Goal: Transaction & Acquisition: Book appointment/travel/reservation

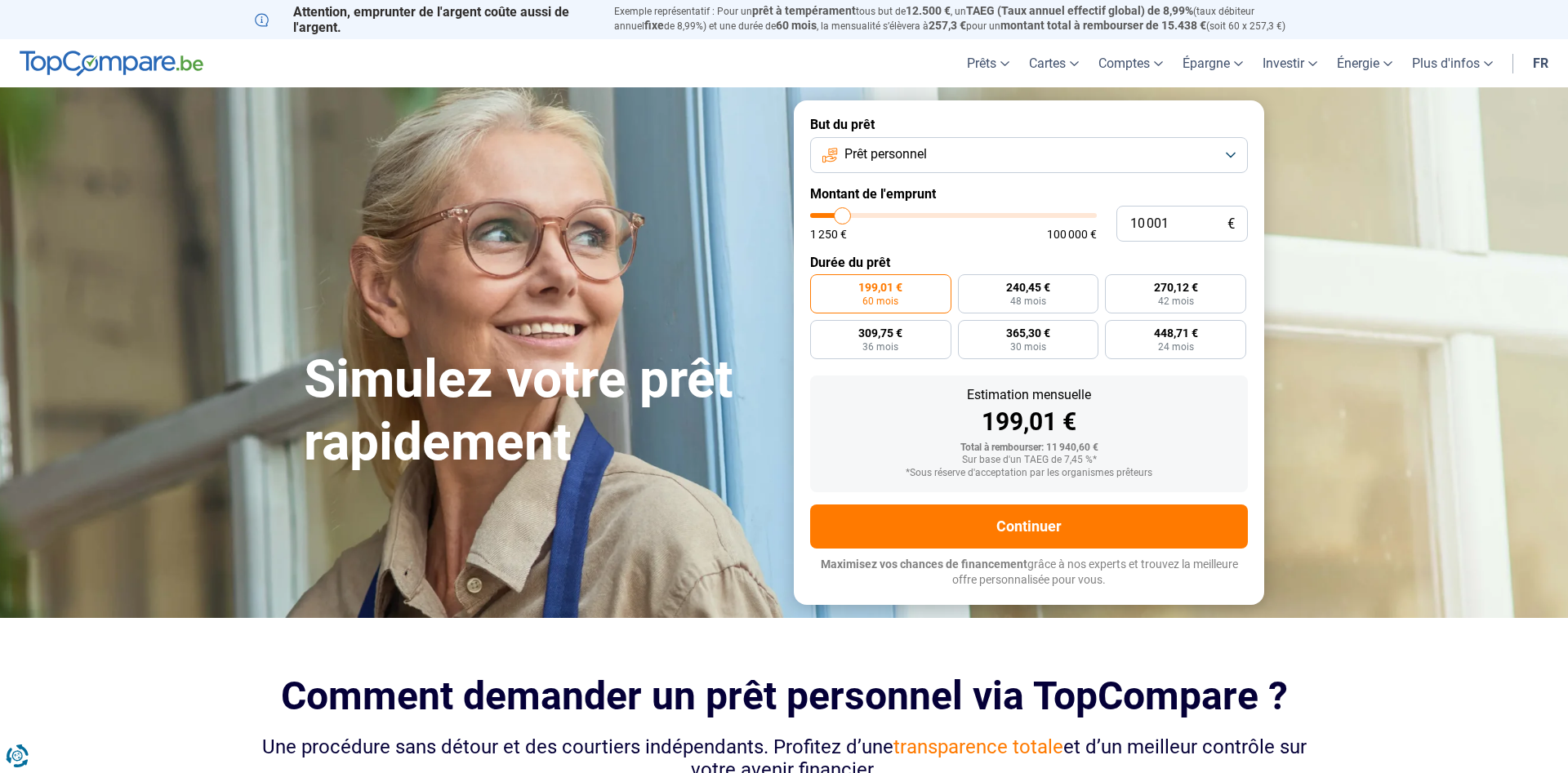
click at [1025, 152] on button "Prêt personnel" at bounding box center [1029, 155] width 438 height 36
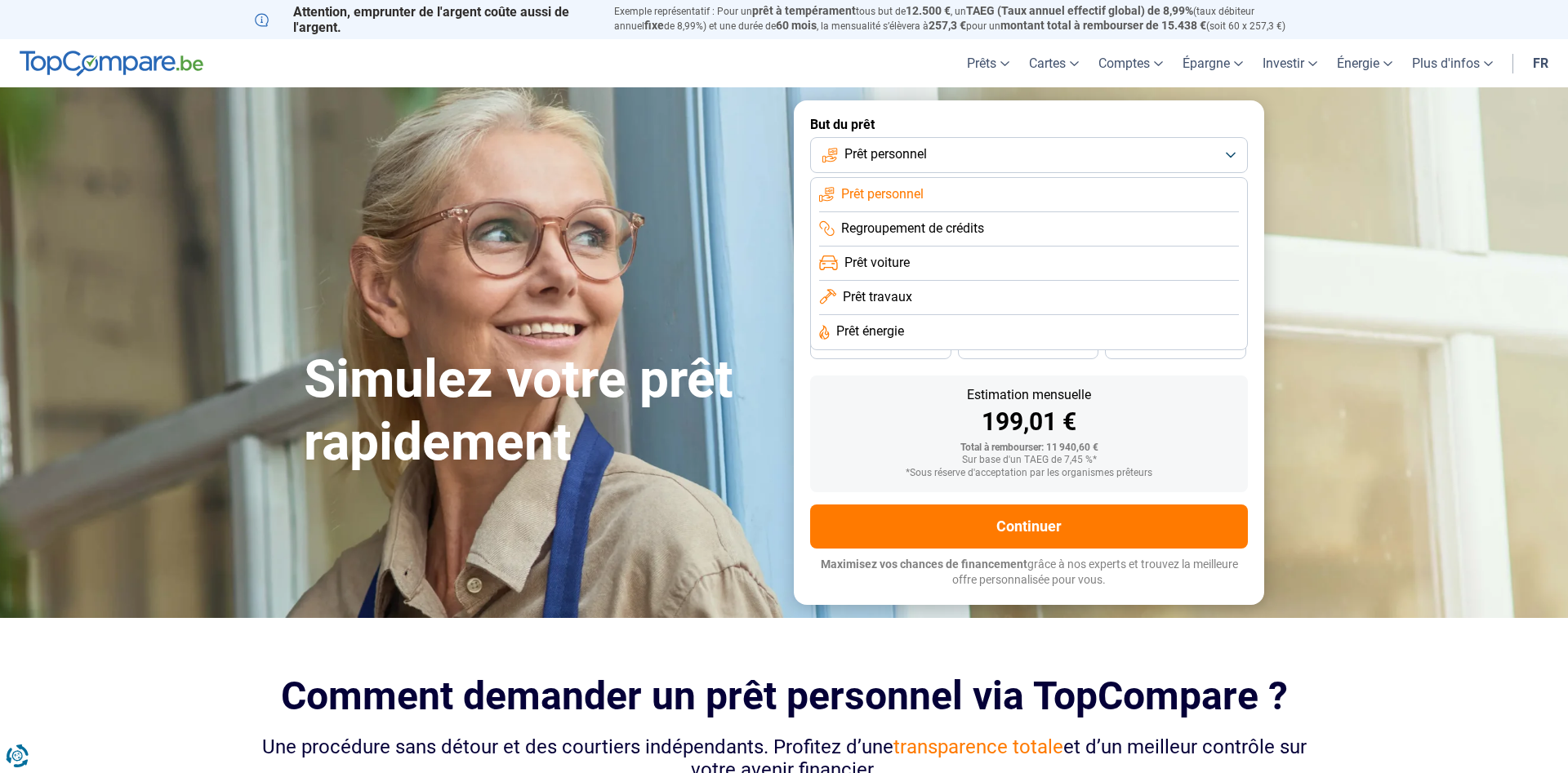
click at [972, 229] on span "Regroupement de crédits" at bounding box center [913, 228] width 143 height 18
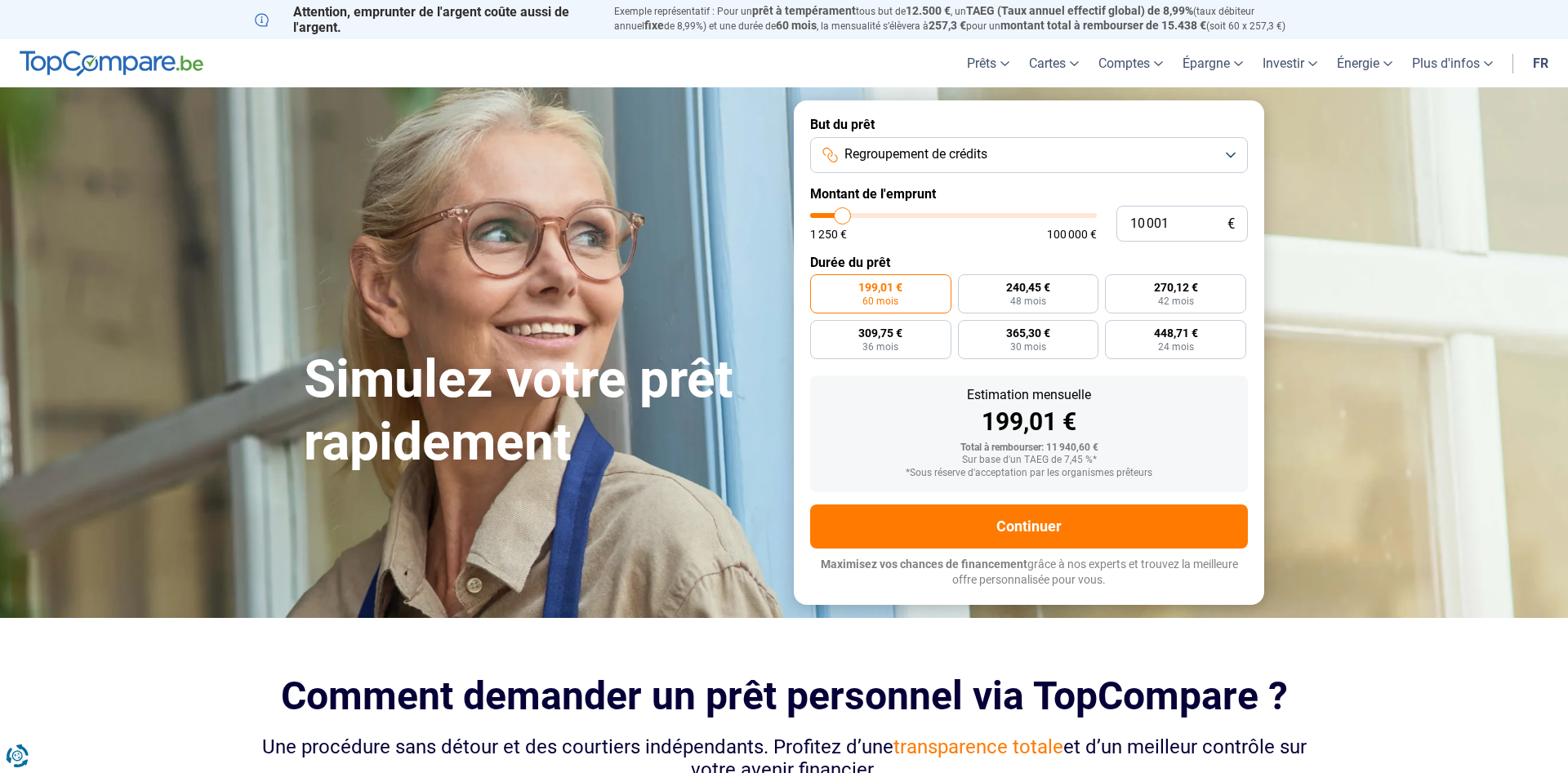
click at [1230, 142] on button "Regroupement de crédits" at bounding box center [1029, 155] width 438 height 36
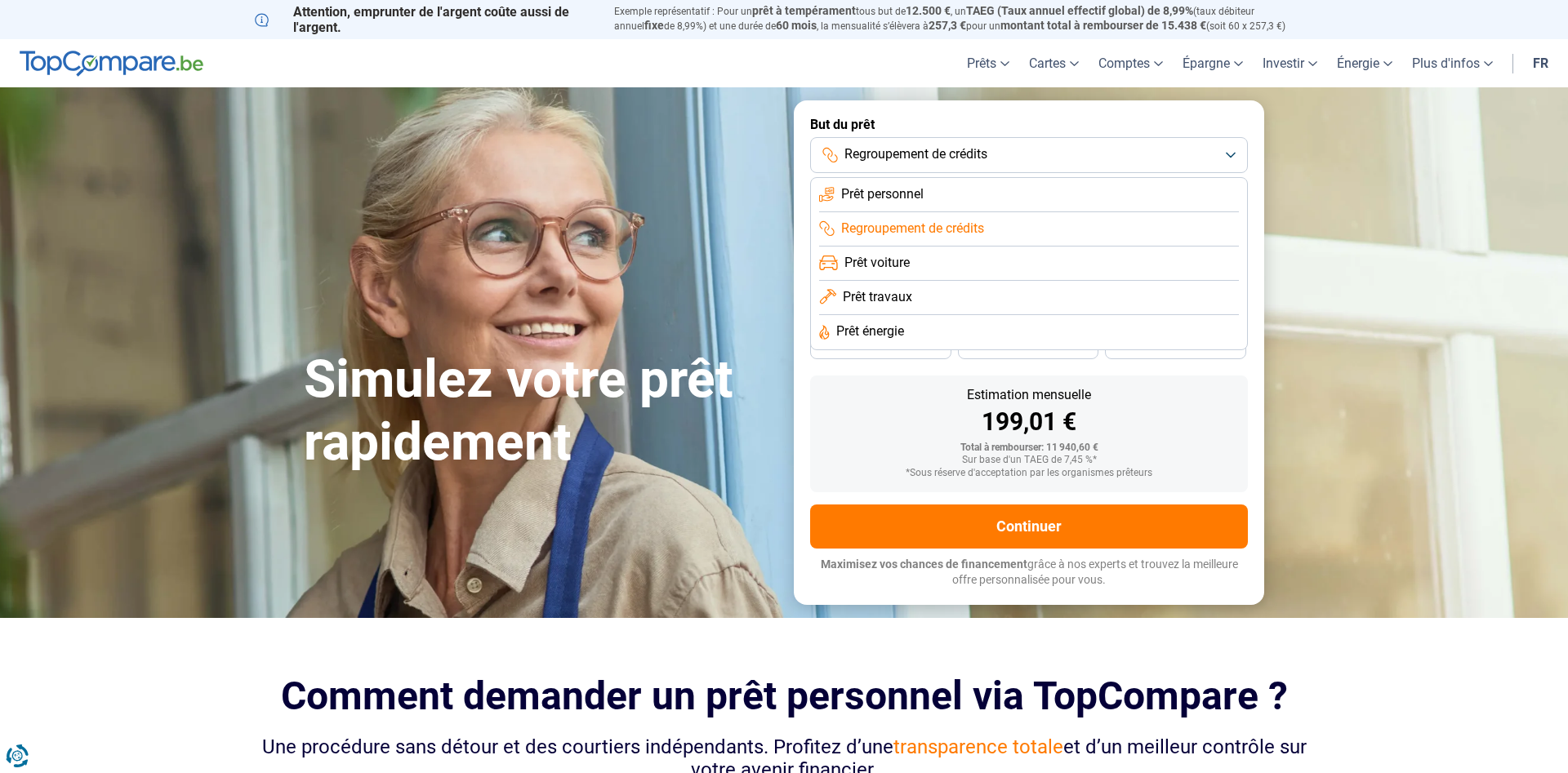
click at [937, 230] on span "Regroupement de crédits" at bounding box center [913, 228] width 143 height 18
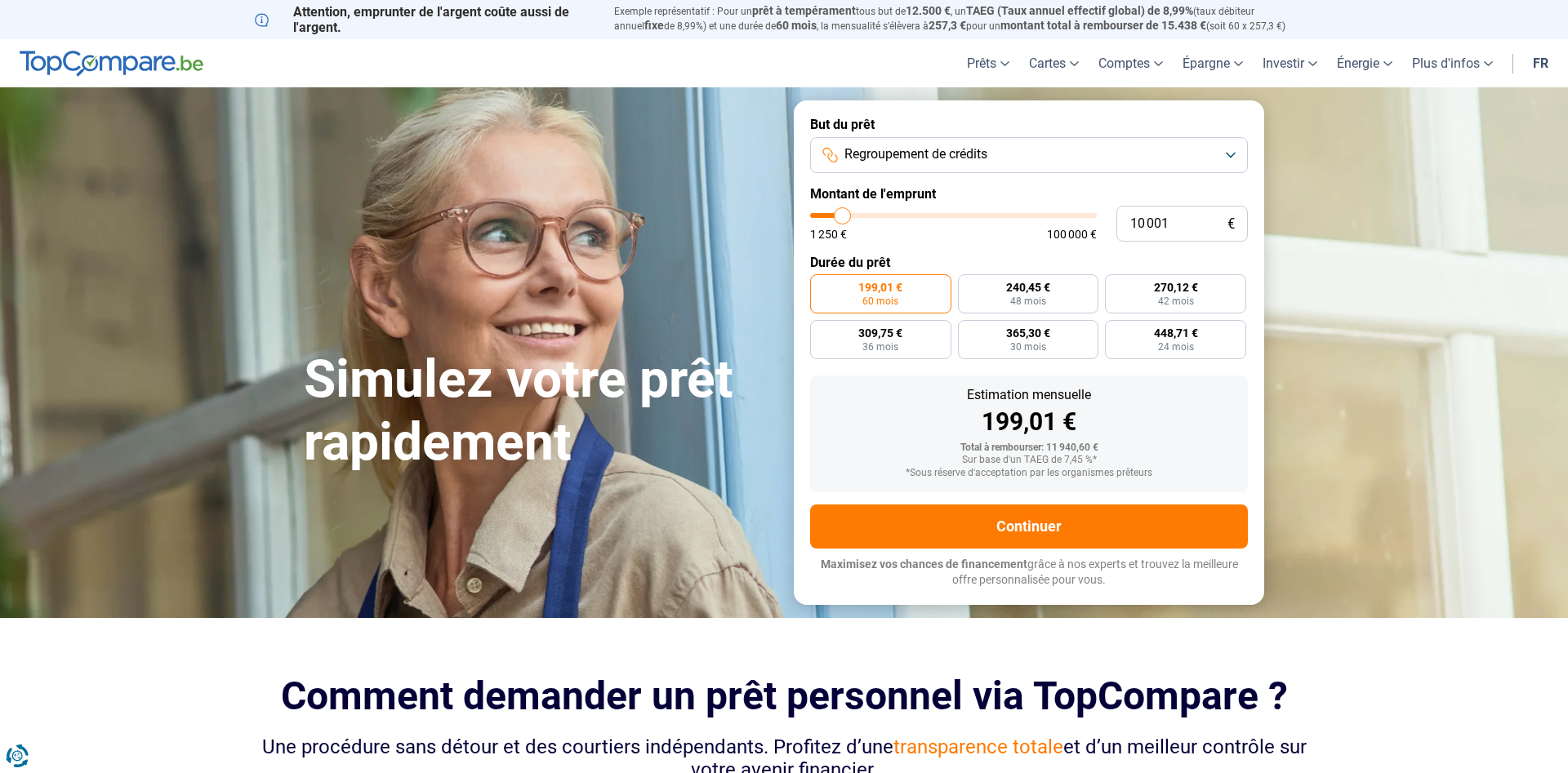
type input "11 250"
type input "11250"
type input "12 750"
type input "12750"
type input "13 750"
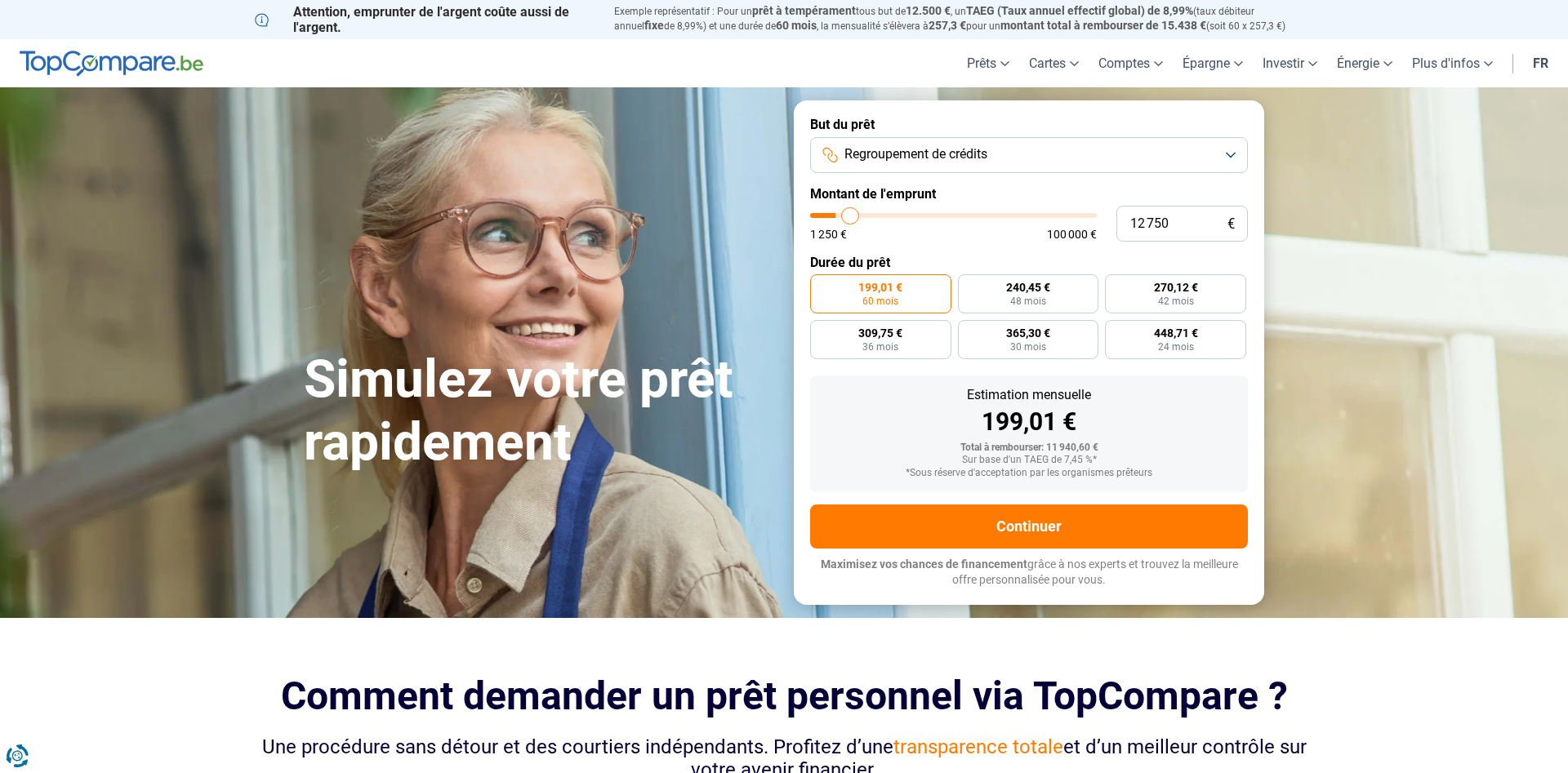
type input "13750"
type input "14 250"
type input "14250"
type input "14 750"
type input "14750"
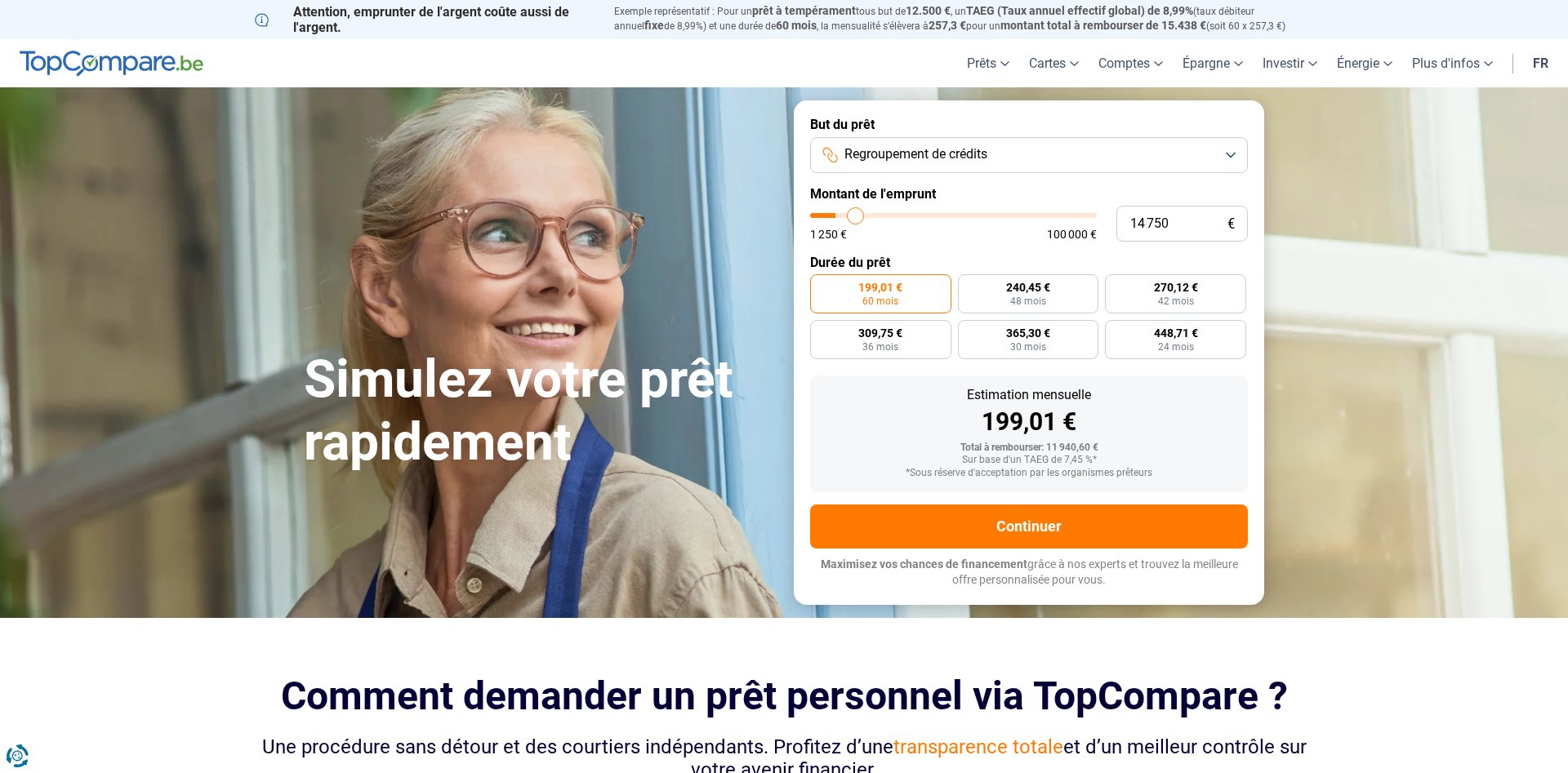
type input "15 250"
type input "15250"
type input "15 750"
type input "15750"
type input "16 000"
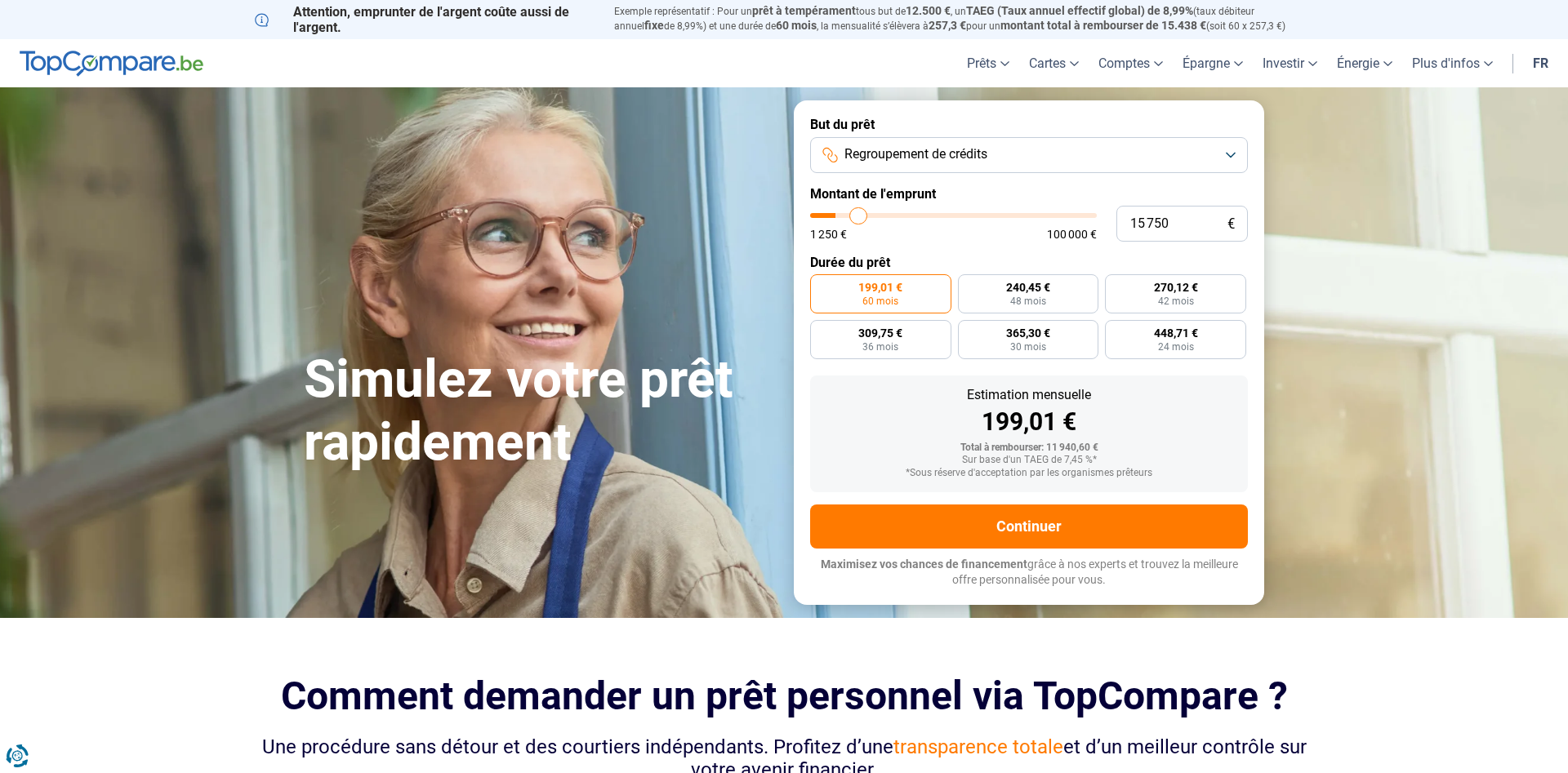
type input "16000"
type input "16 750"
type input "16750"
type input "17 250"
type input "17250"
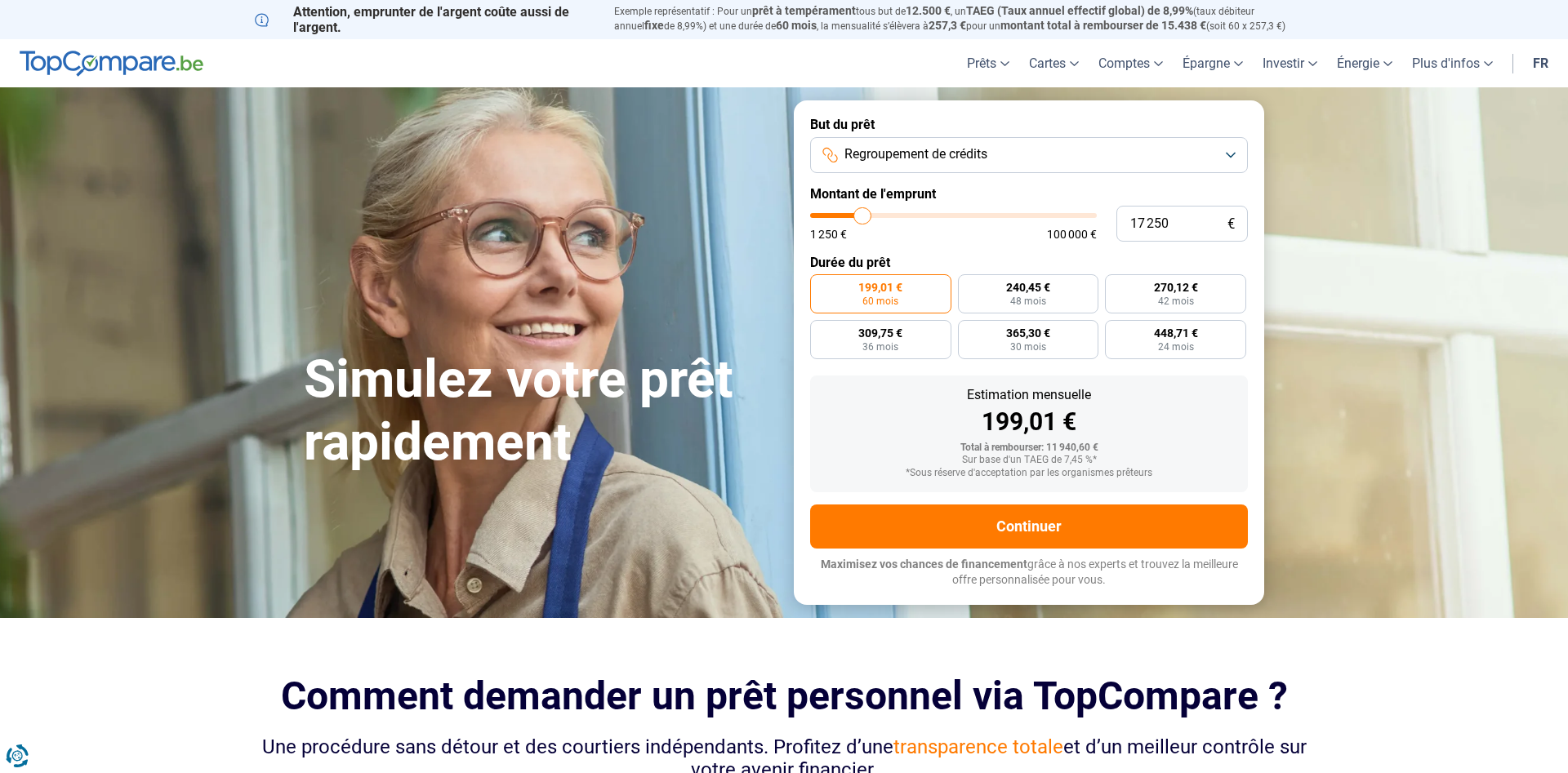
type input "17 750"
type input "17750"
type input "18 750"
type input "18750"
type input "19 500"
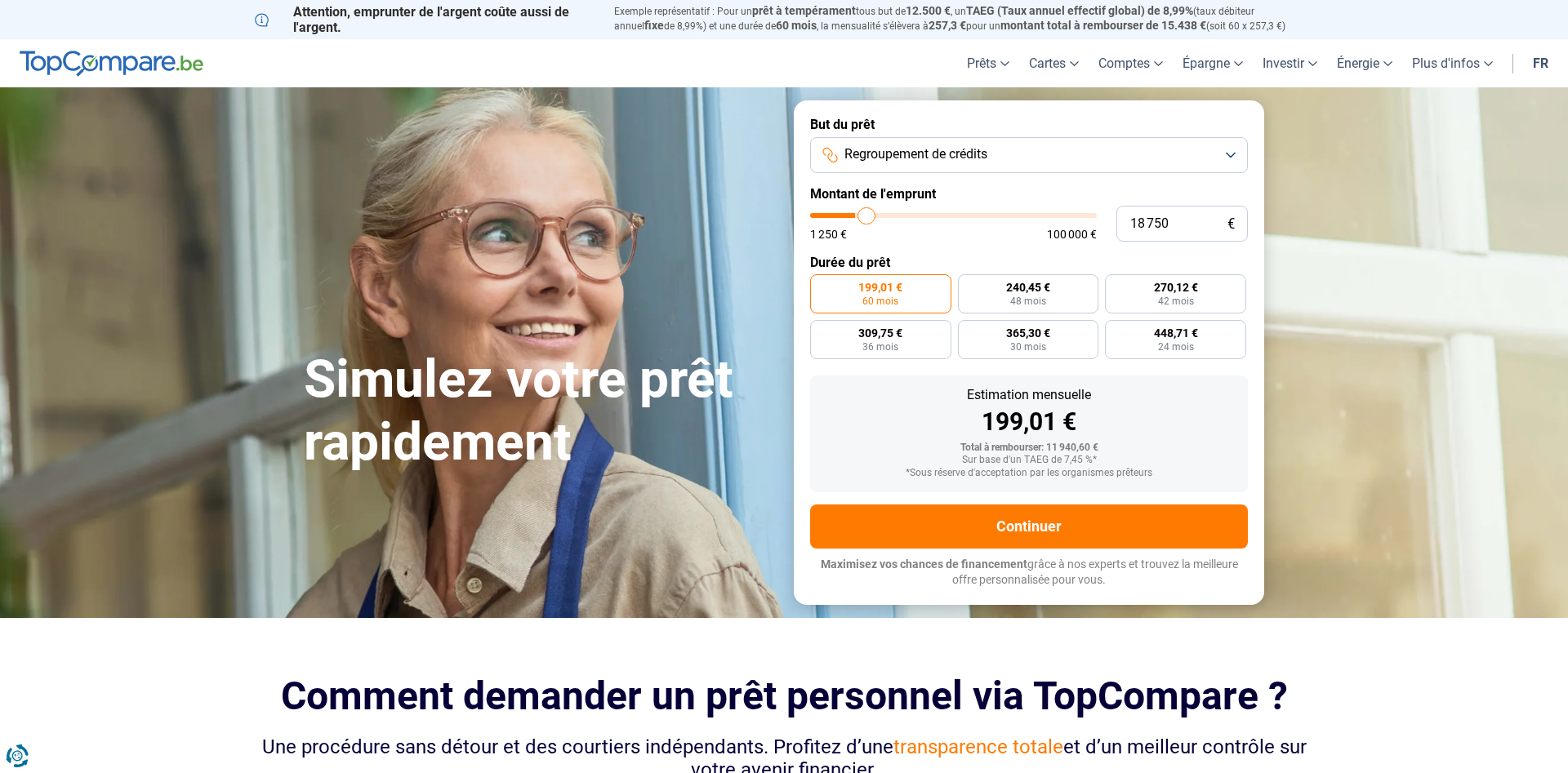
type input "19500"
type input "20 250"
type input "20250"
type input "20 750"
type input "20750"
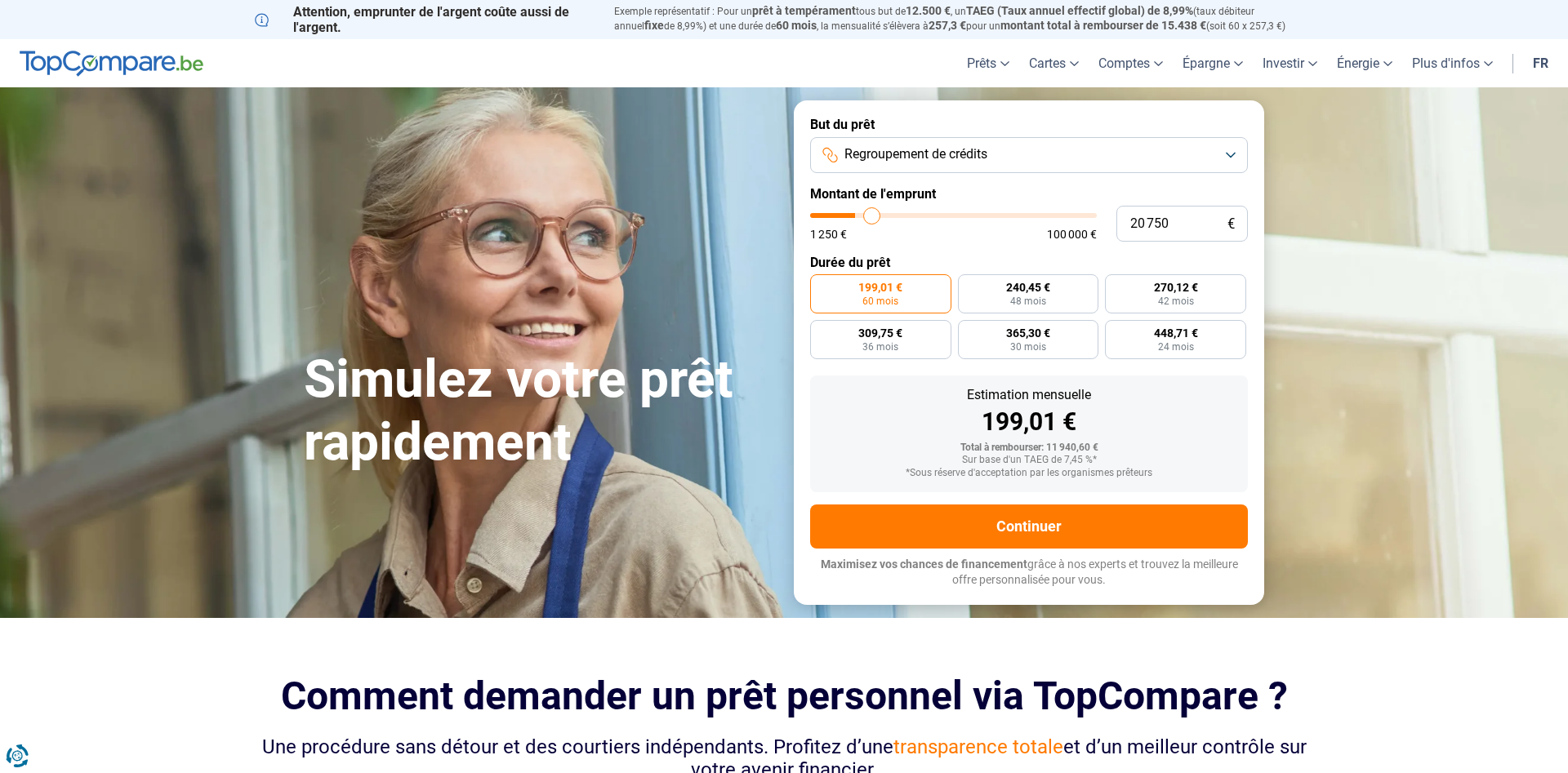
type input "21 500"
type input "21500"
type input "22 000"
type input "22000"
type input "23 250"
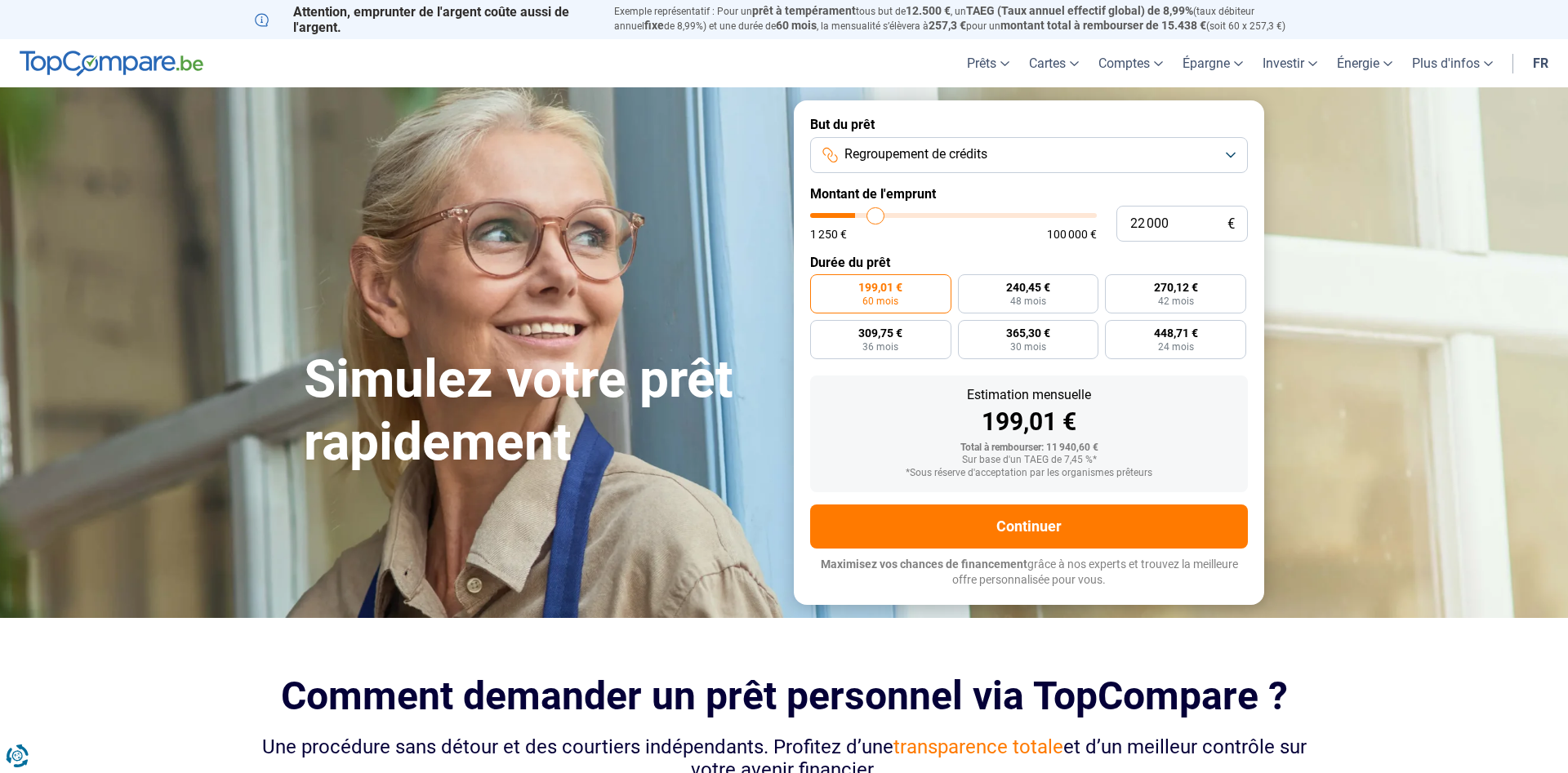
type input "23250"
type input "24 500"
type input "24500"
type input "25 250"
type input "25250"
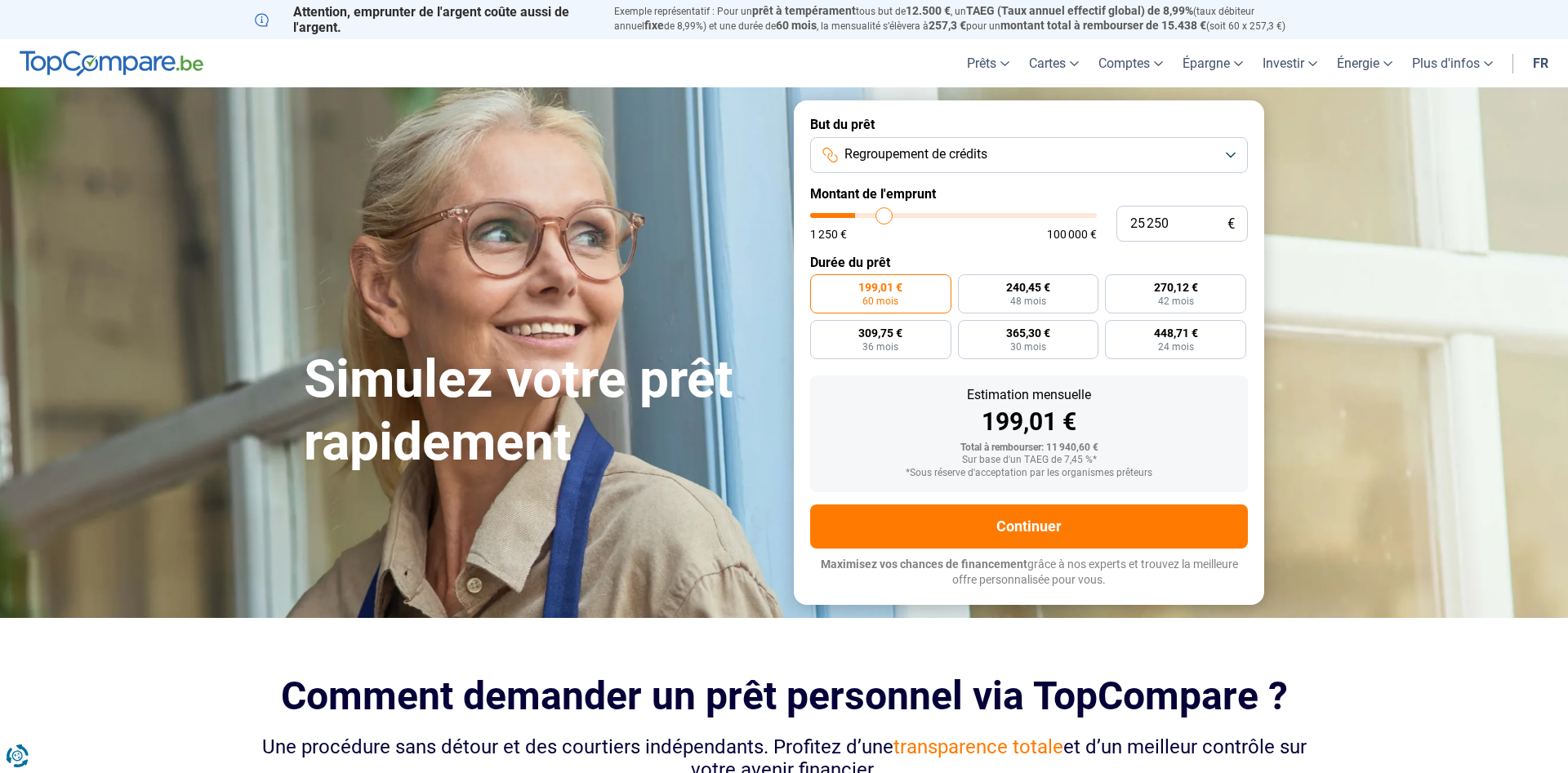
type input "26 000"
type input "26000"
type input "27 000"
type input "27000"
type input "28 250"
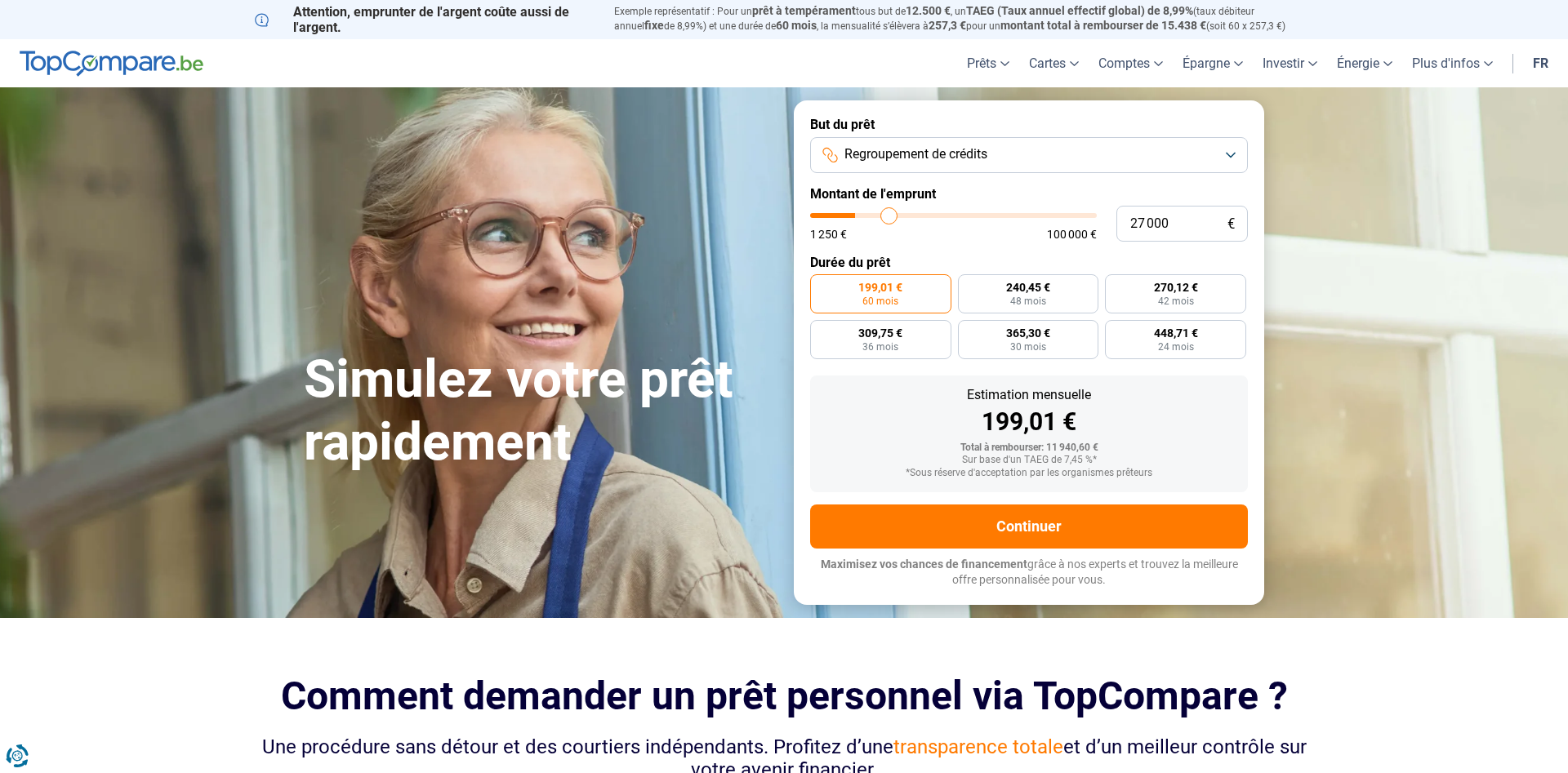
type input "28250"
type input "29 500"
type input "29500"
type input "30 750"
type input "30750"
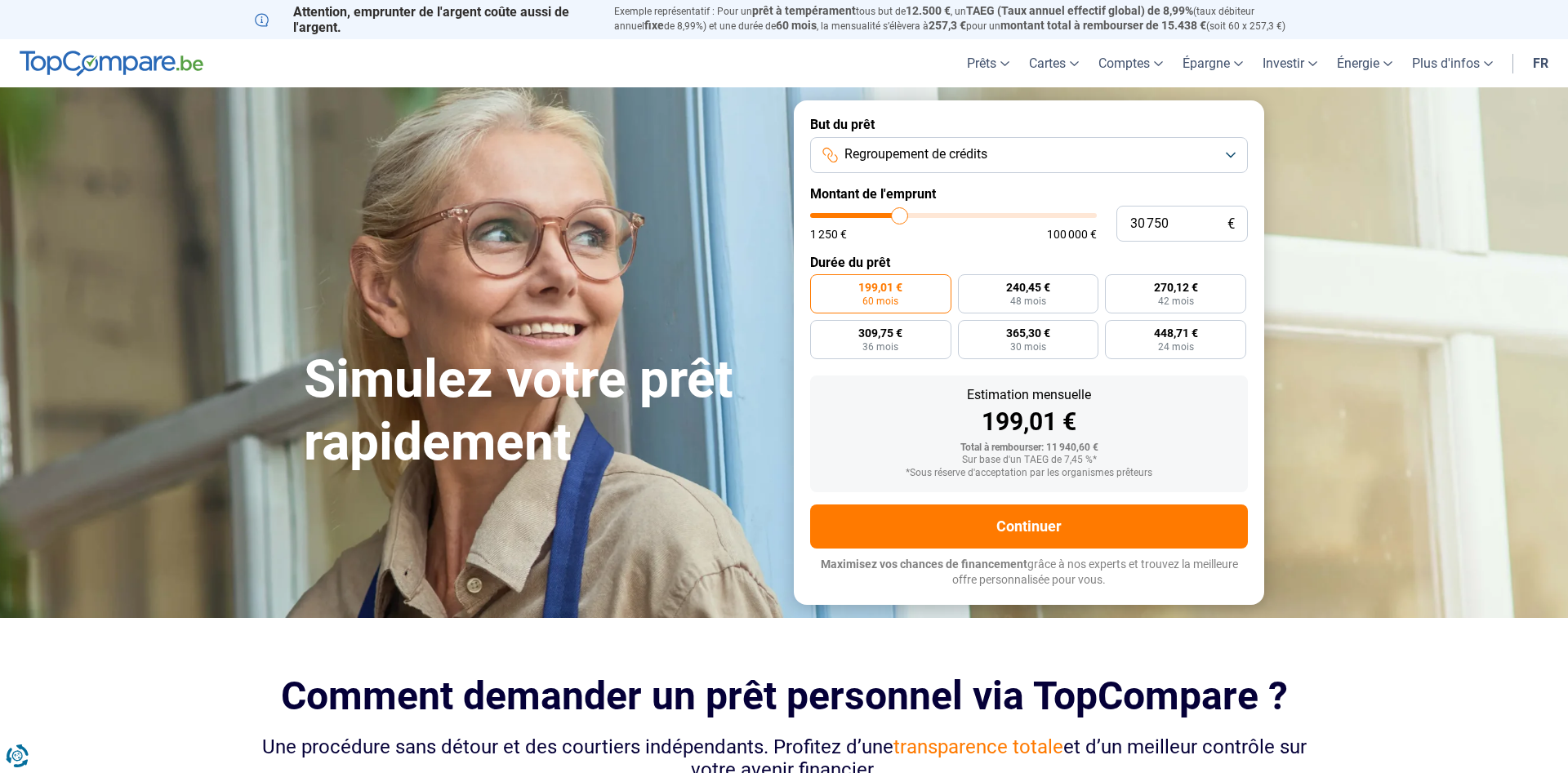
type input "32 000"
type input "32000"
type input "33 500"
type input "33500"
type input "34 500"
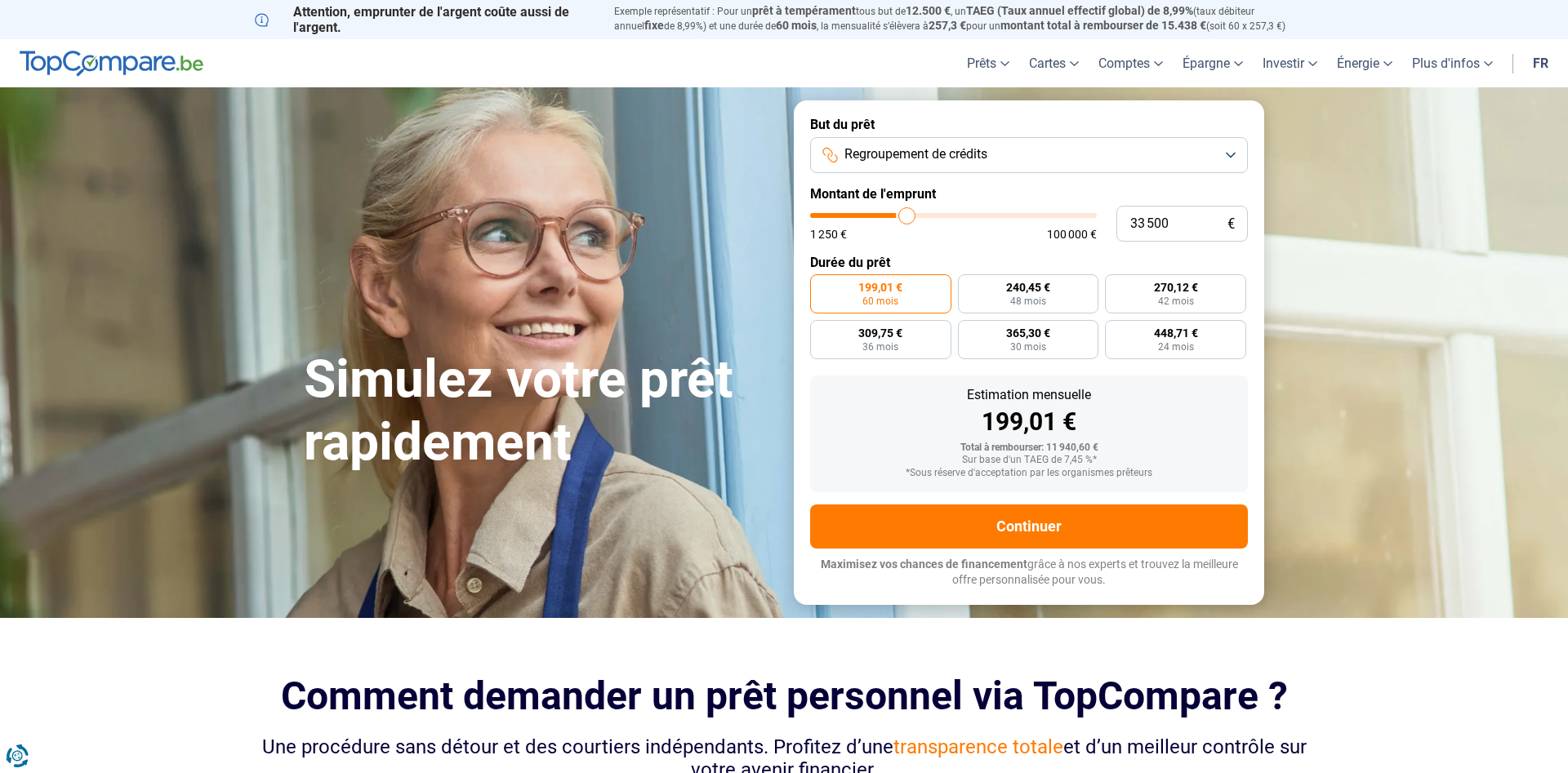
type input "34500"
type input "36 500"
type input "36500"
type input "38 000"
type input "38000"
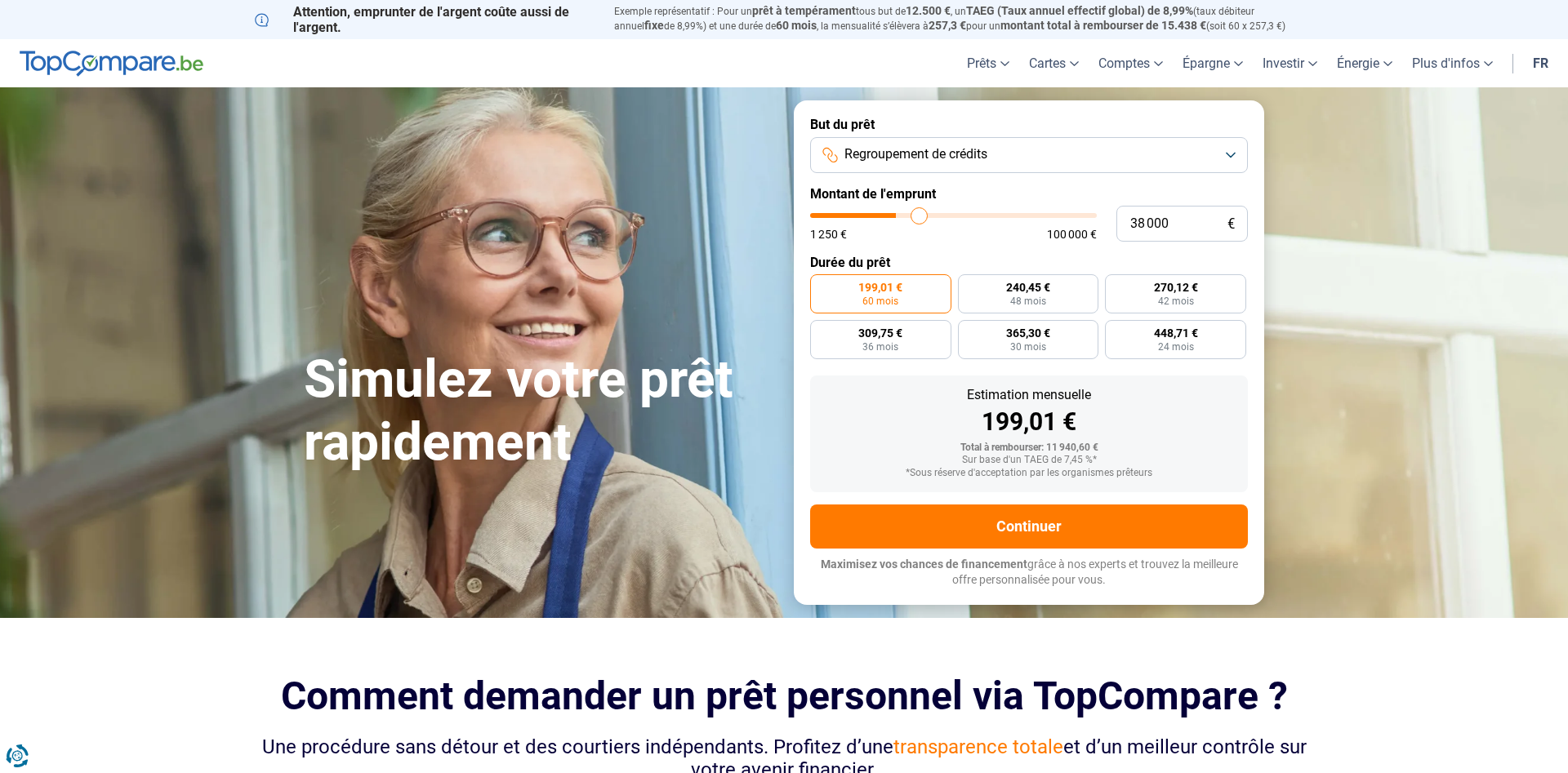
type input "39 750"
type input "39750"
type input "41 750"
type input "41750"
type input "43 250"
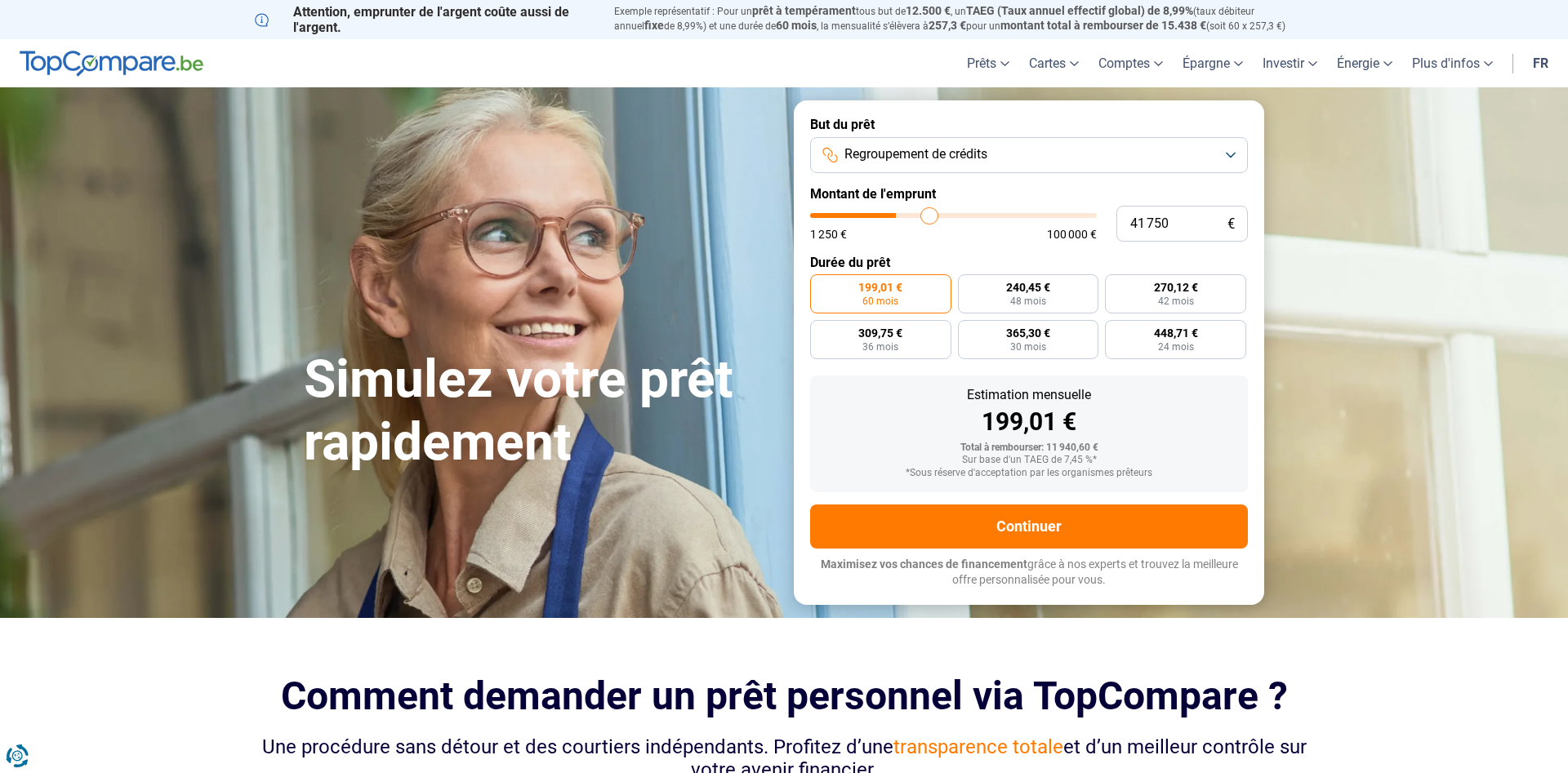
type input "43250"
type input "44 500"
type input "44500"
type input "45 750"
type input "45750"
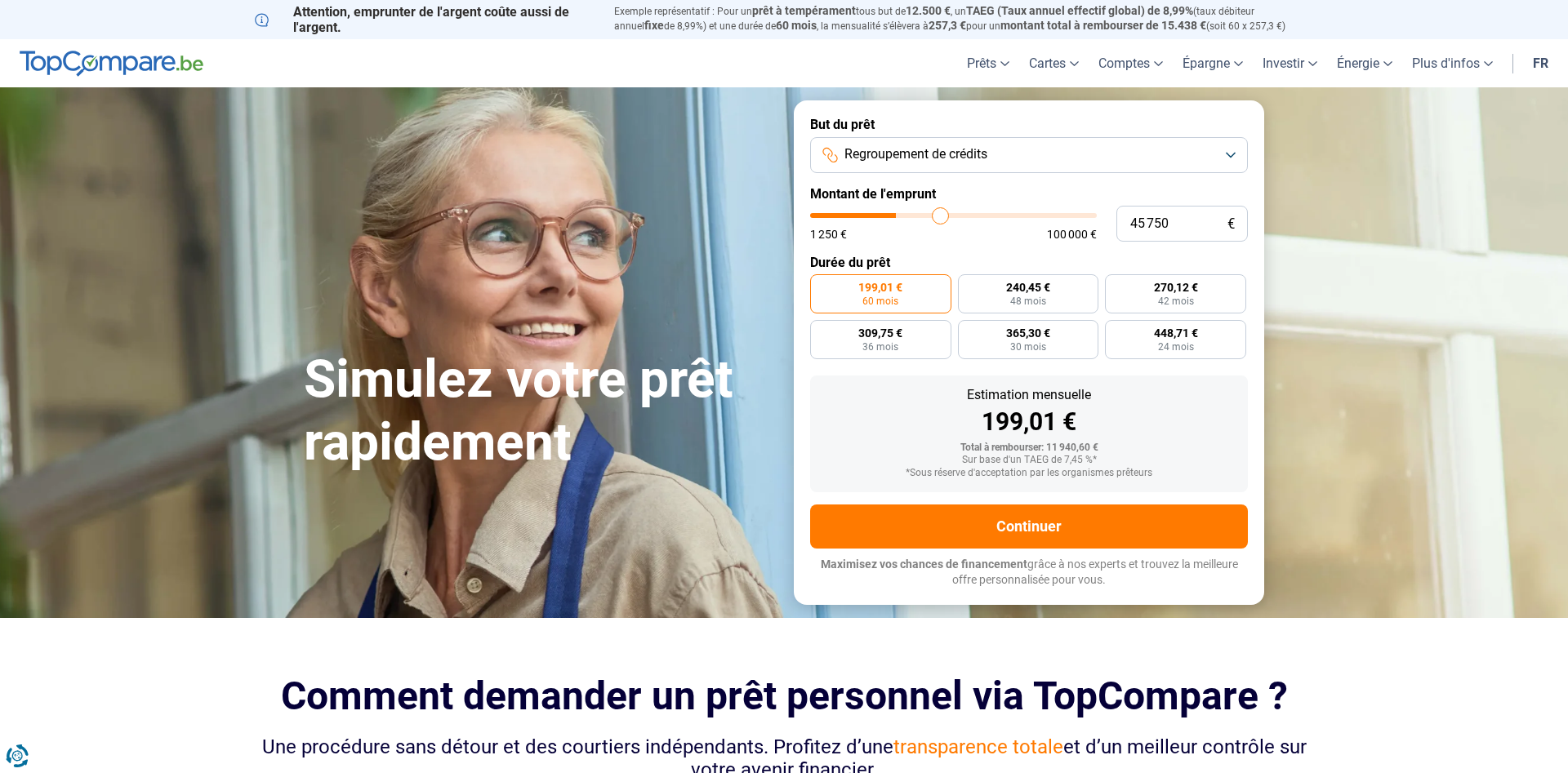
type input "46 250"
type input "46250"
type input "47 250"
type input "47250"
type input "47 500"
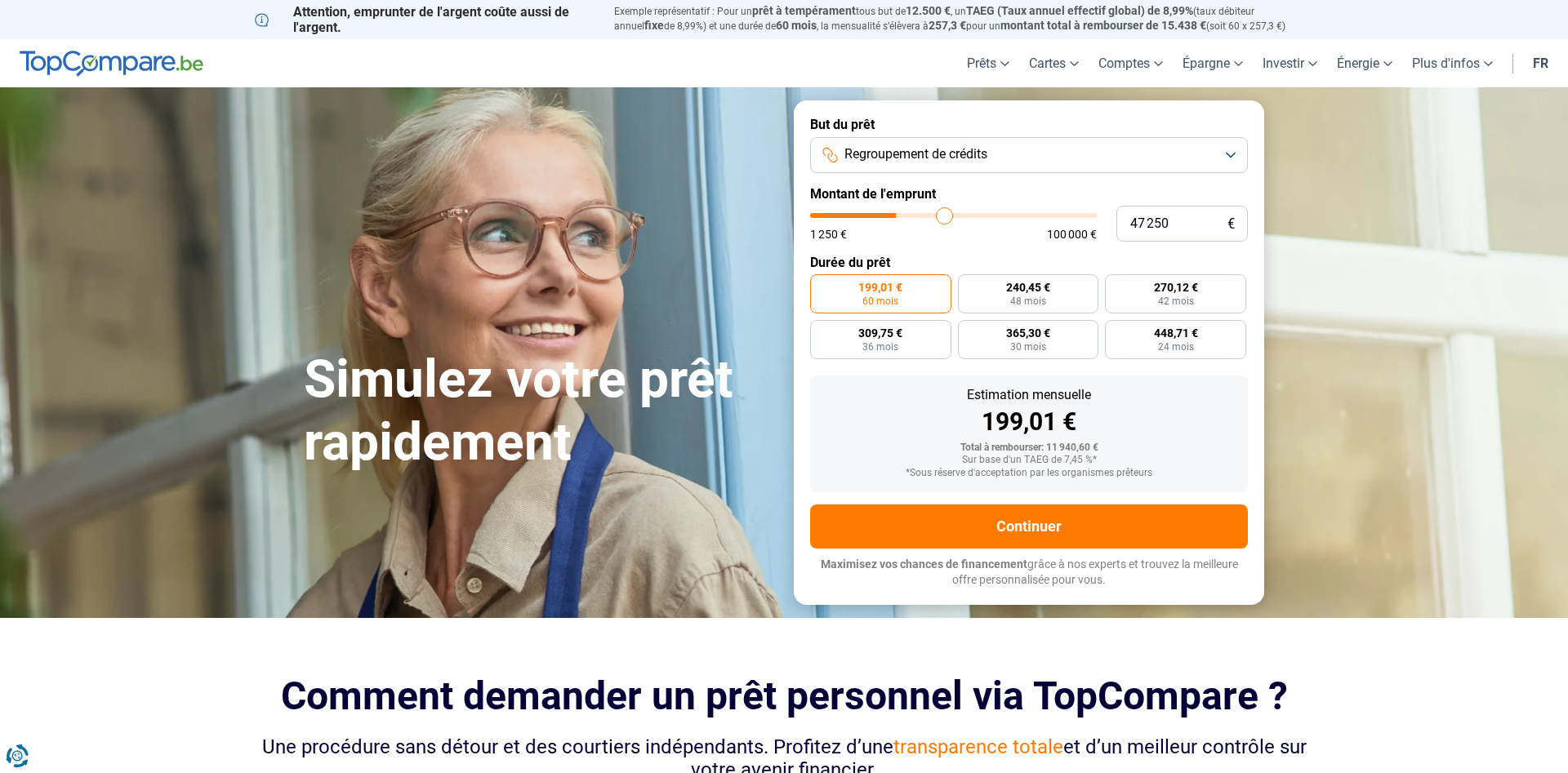
type input "47500"
type input "48 250"
type input "48250"
type input "48 750"
type input "48750"
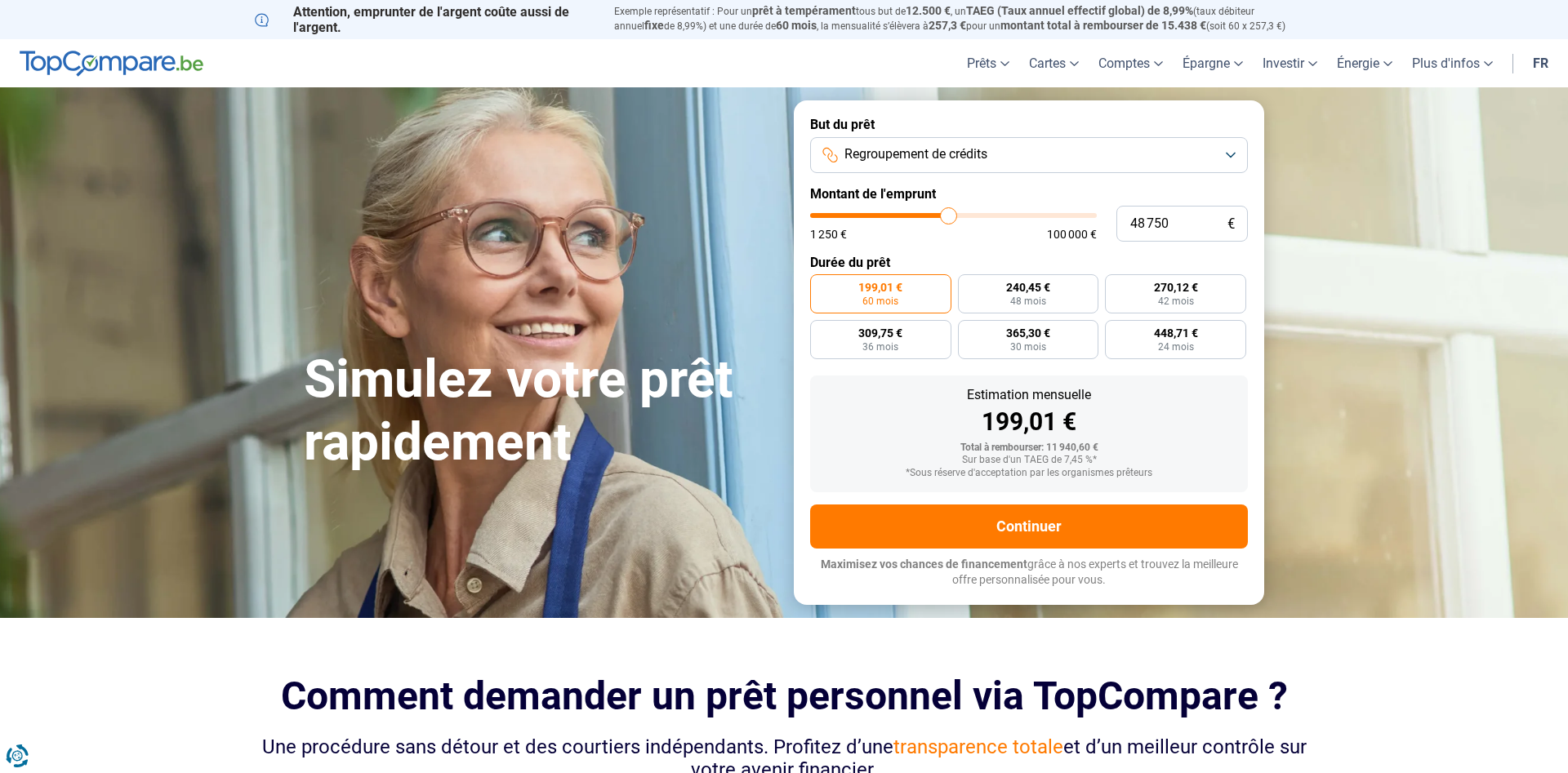
type input "49 250"
type input "49250"
type input "49 750"
type input "49750"
type input "50 500"
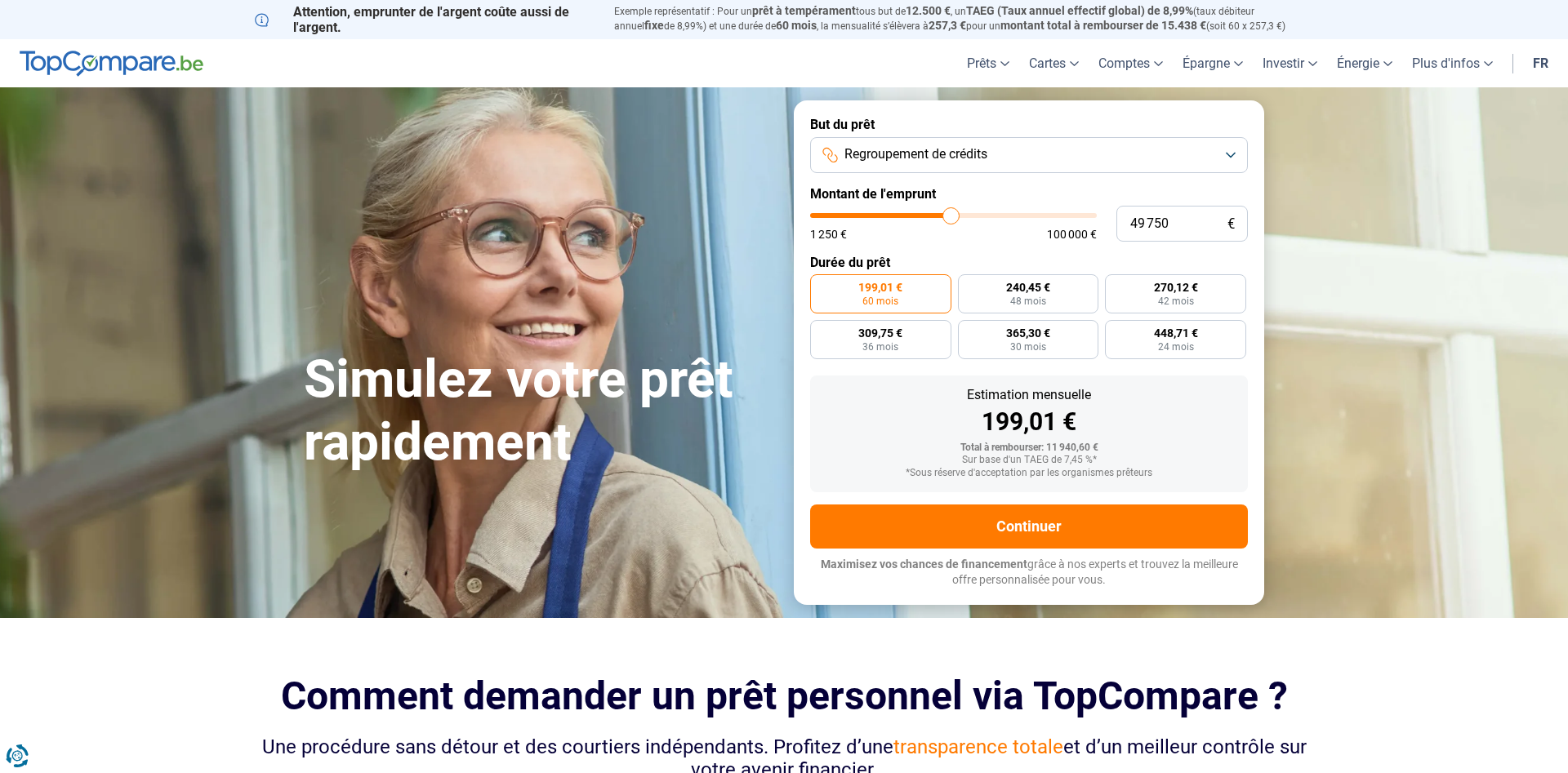
type input "50500"
type input "51 000"
type input "51000"
type input "51 250"
type input "51250"
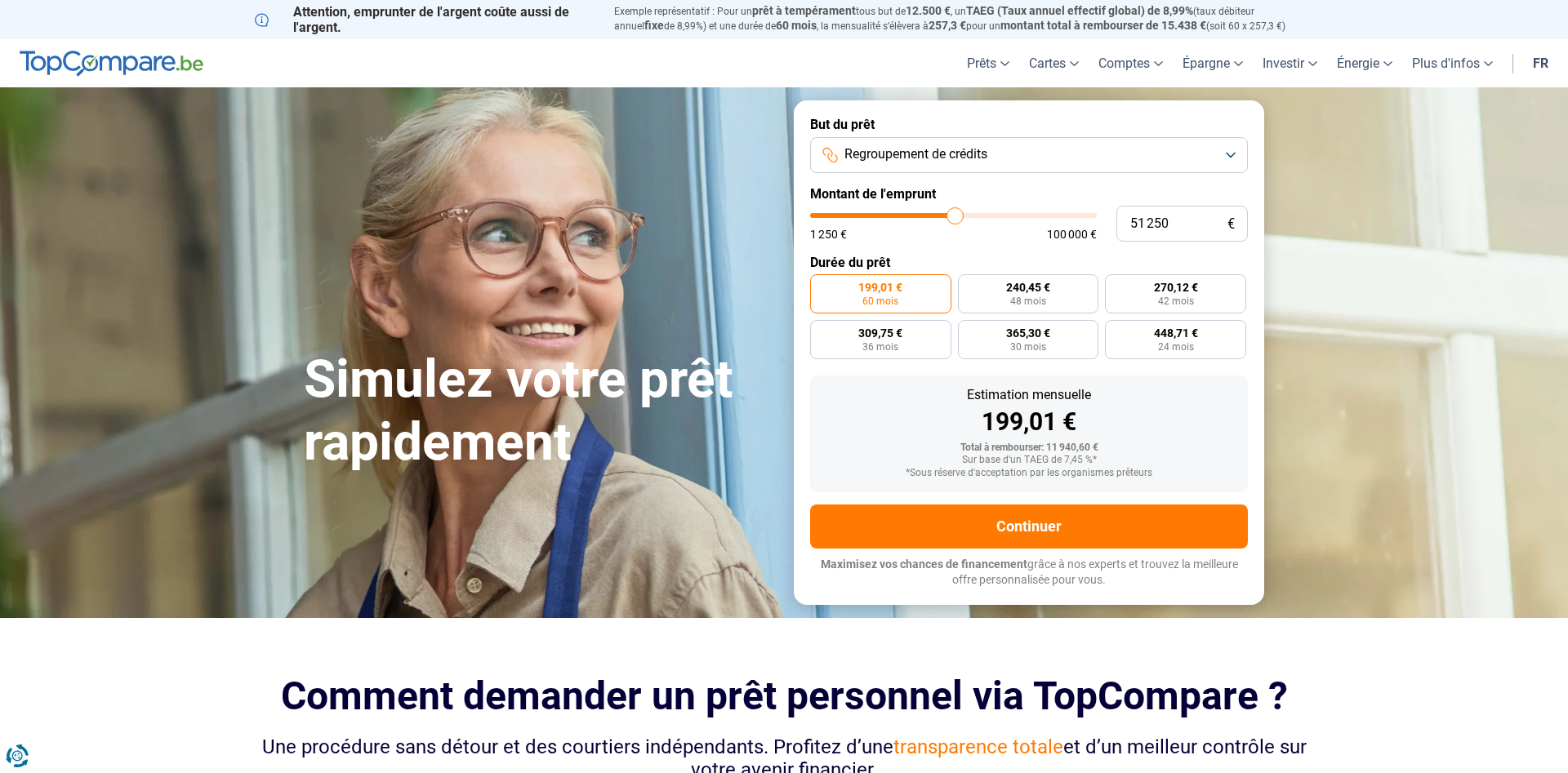
type input "51 750"
type input "51750"
type input "52 500"
type input "52500"
type input "53 500"
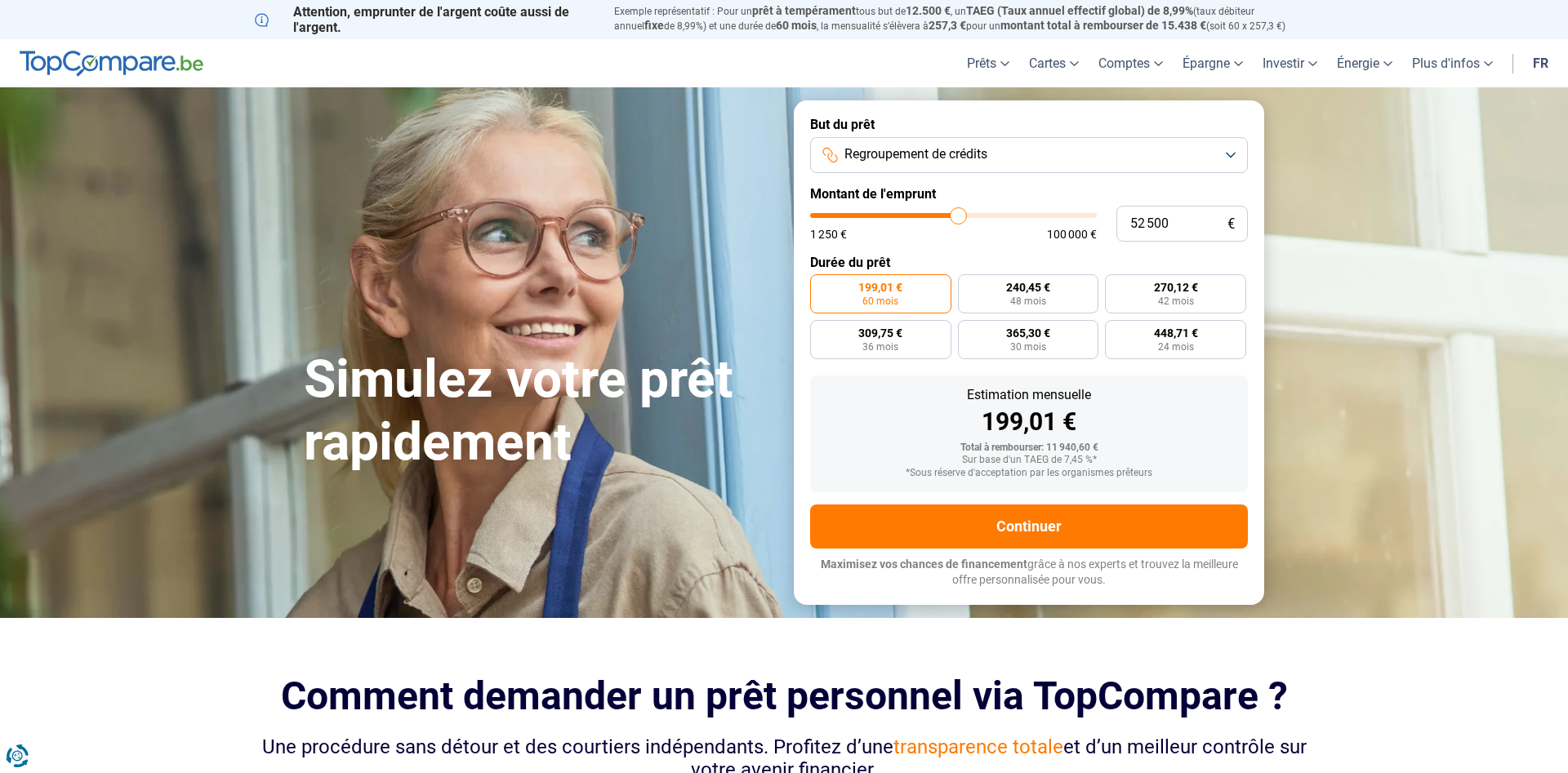
type input "53500"
type input "54 250"
type input "54250"
type input "55 000"
type input "55000"
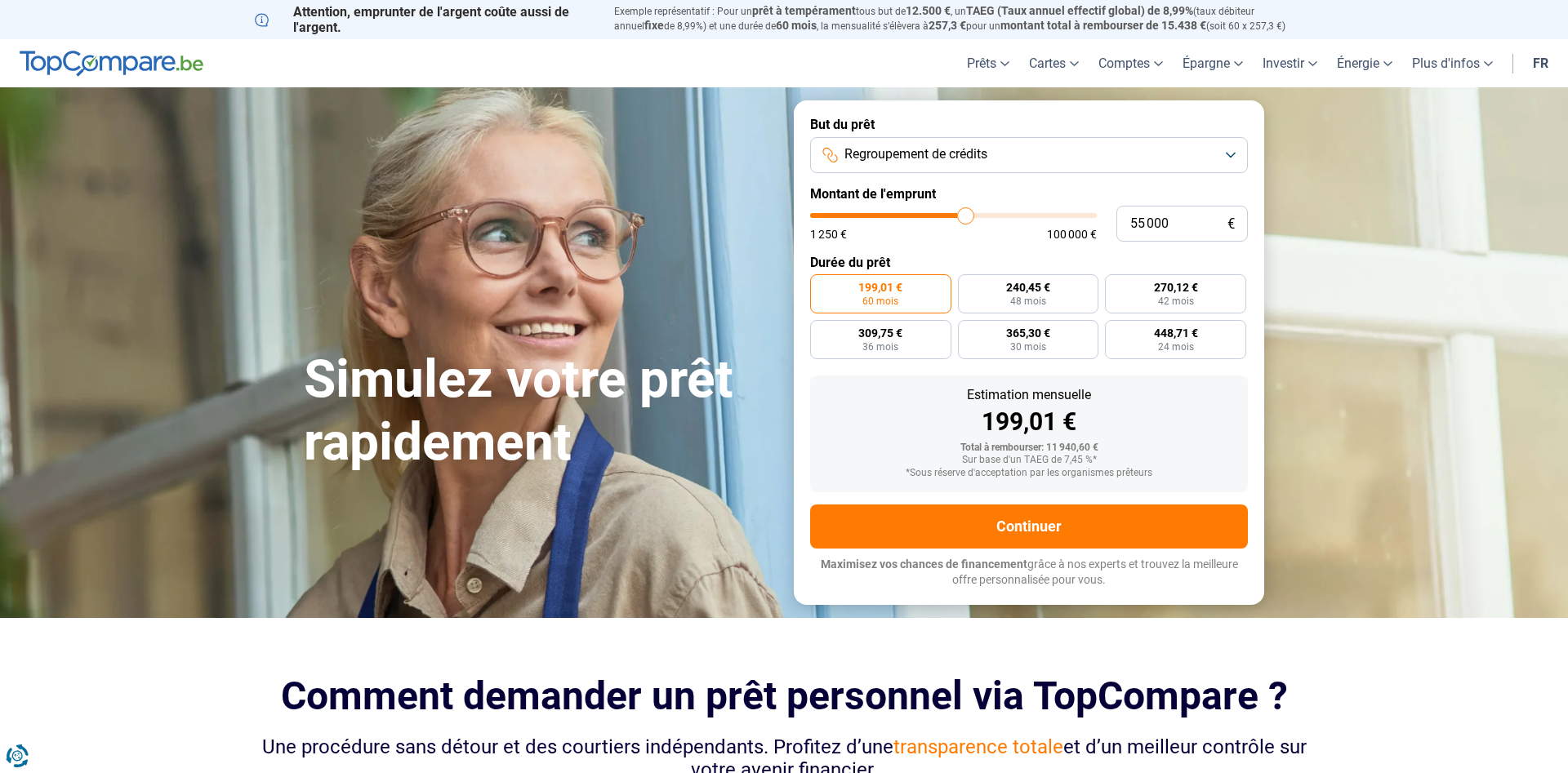
type input "55 500"
type input "55500"
type input "55 750"
type input "55750"
type input "56 250"
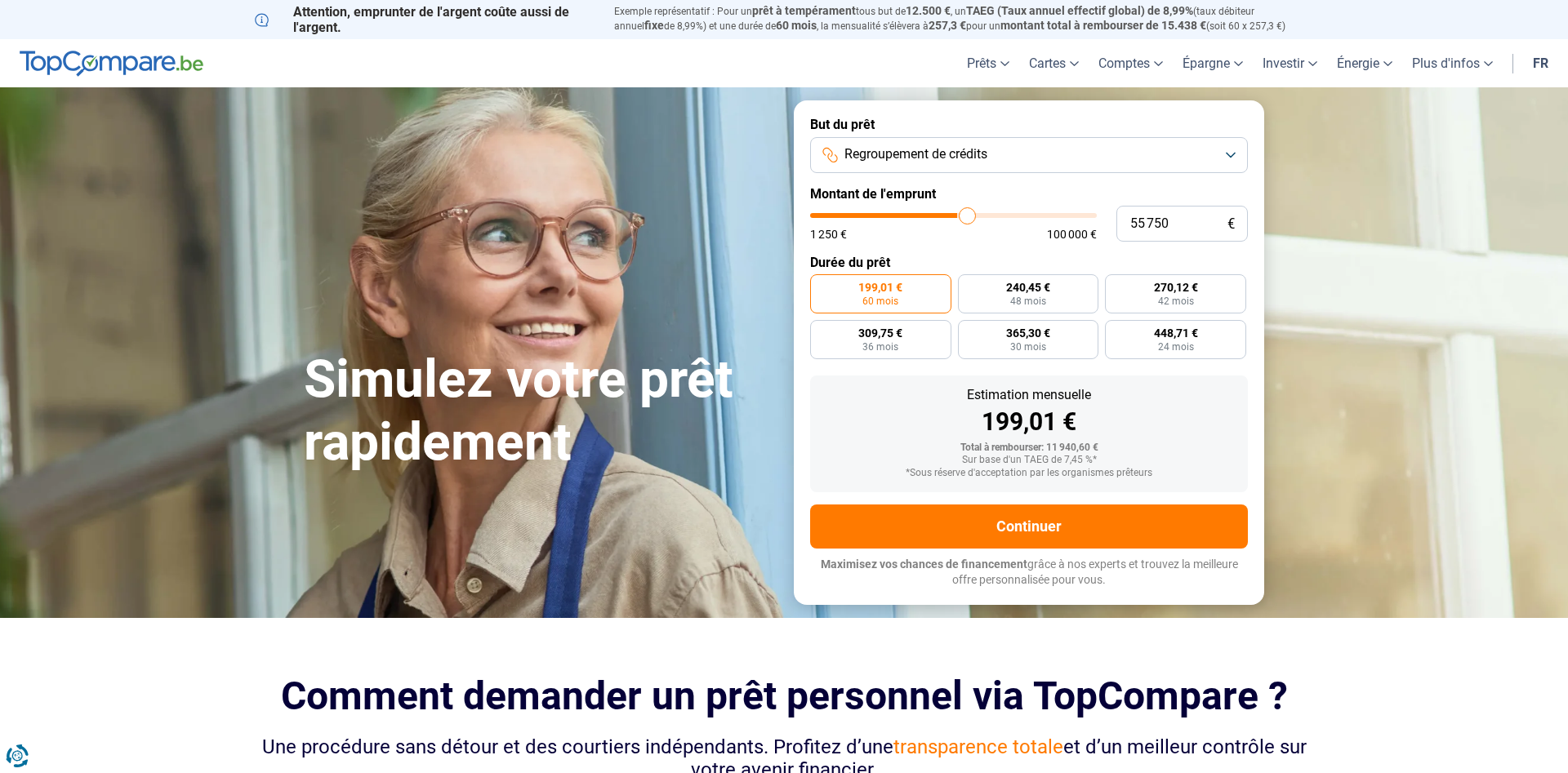
type input "56250"
type input "56 500"
type input "56500"
type input "57 000"
type input "57000"
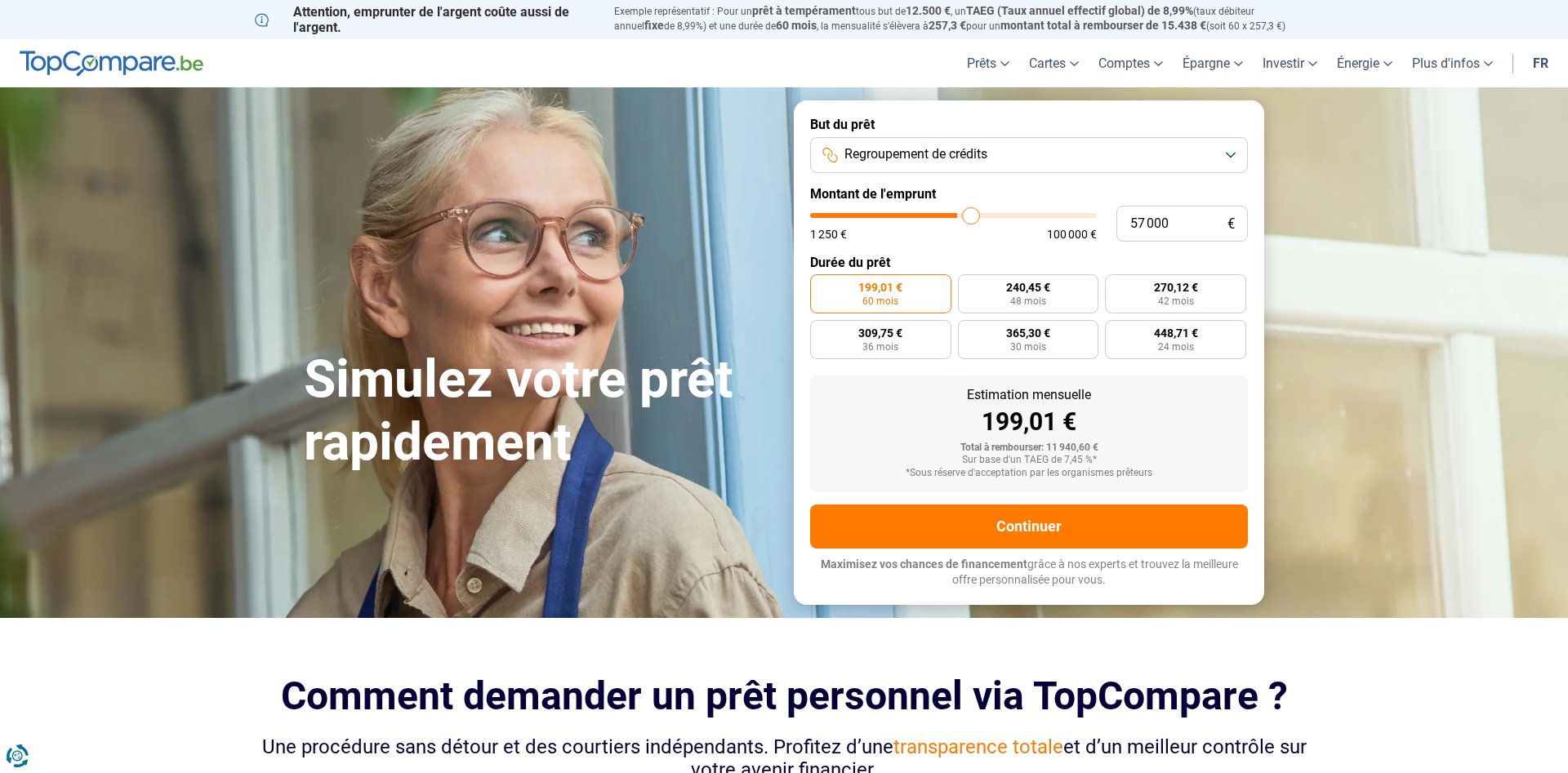
type input "57 250"
type input "57250"
type input "58 000"
type input "58000"
type input "58 250"
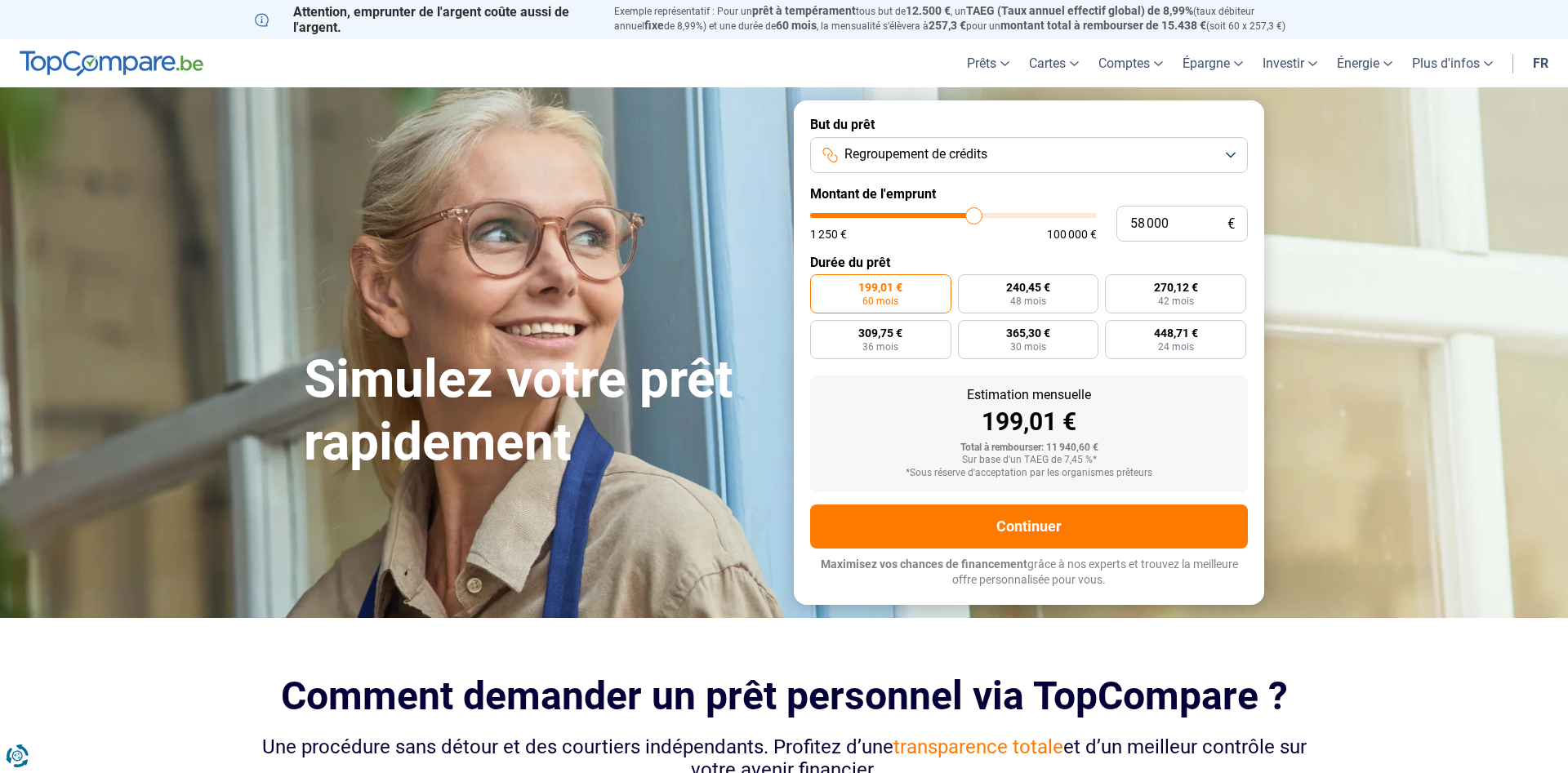
type input "58250"
type input "58 750"
type input "58750"
type input "59 000"
type input "59000"
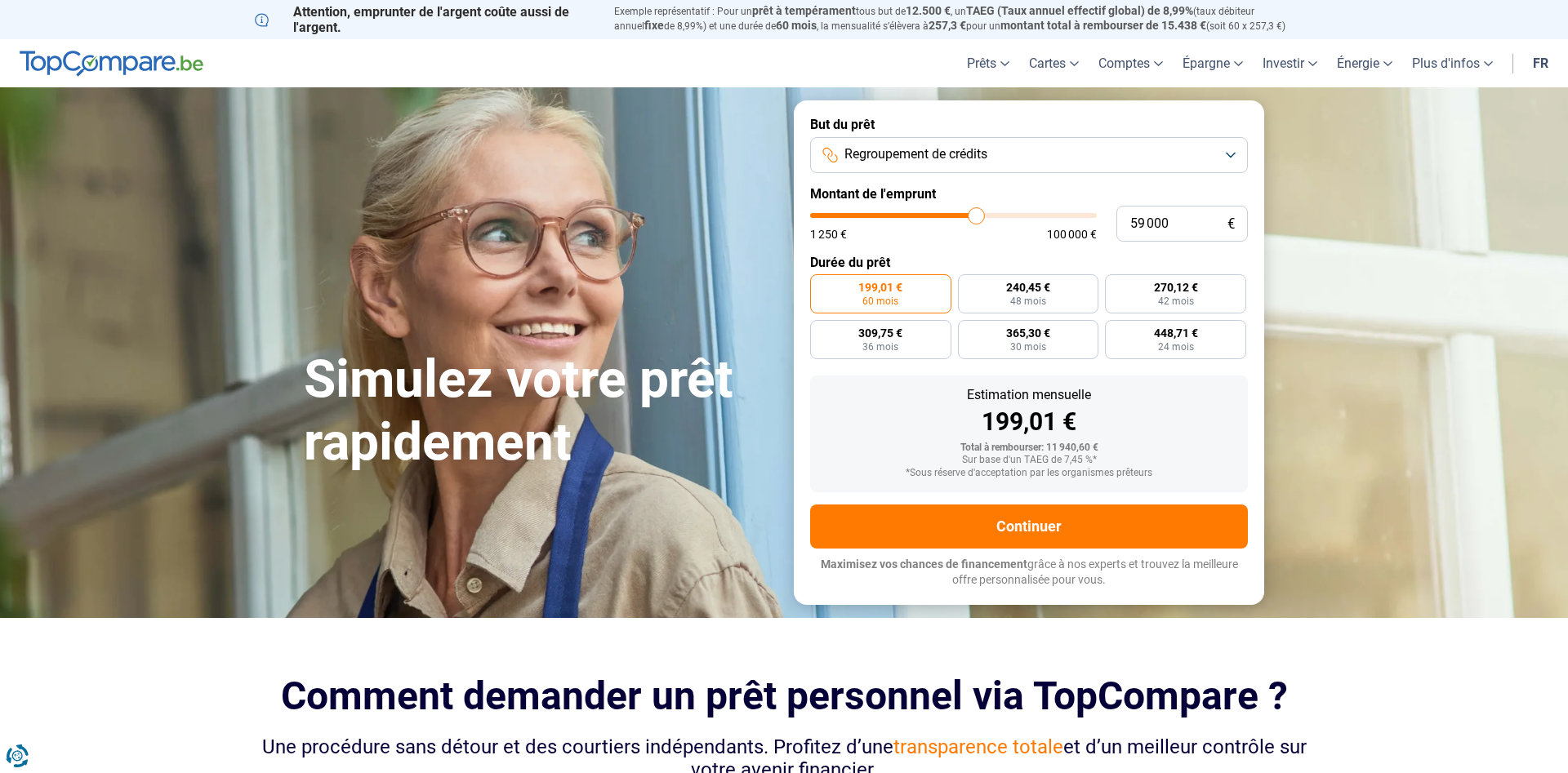
type input "59 750"
type input "59750"
type input "60 250"
type input "60250"
type input "60 500"
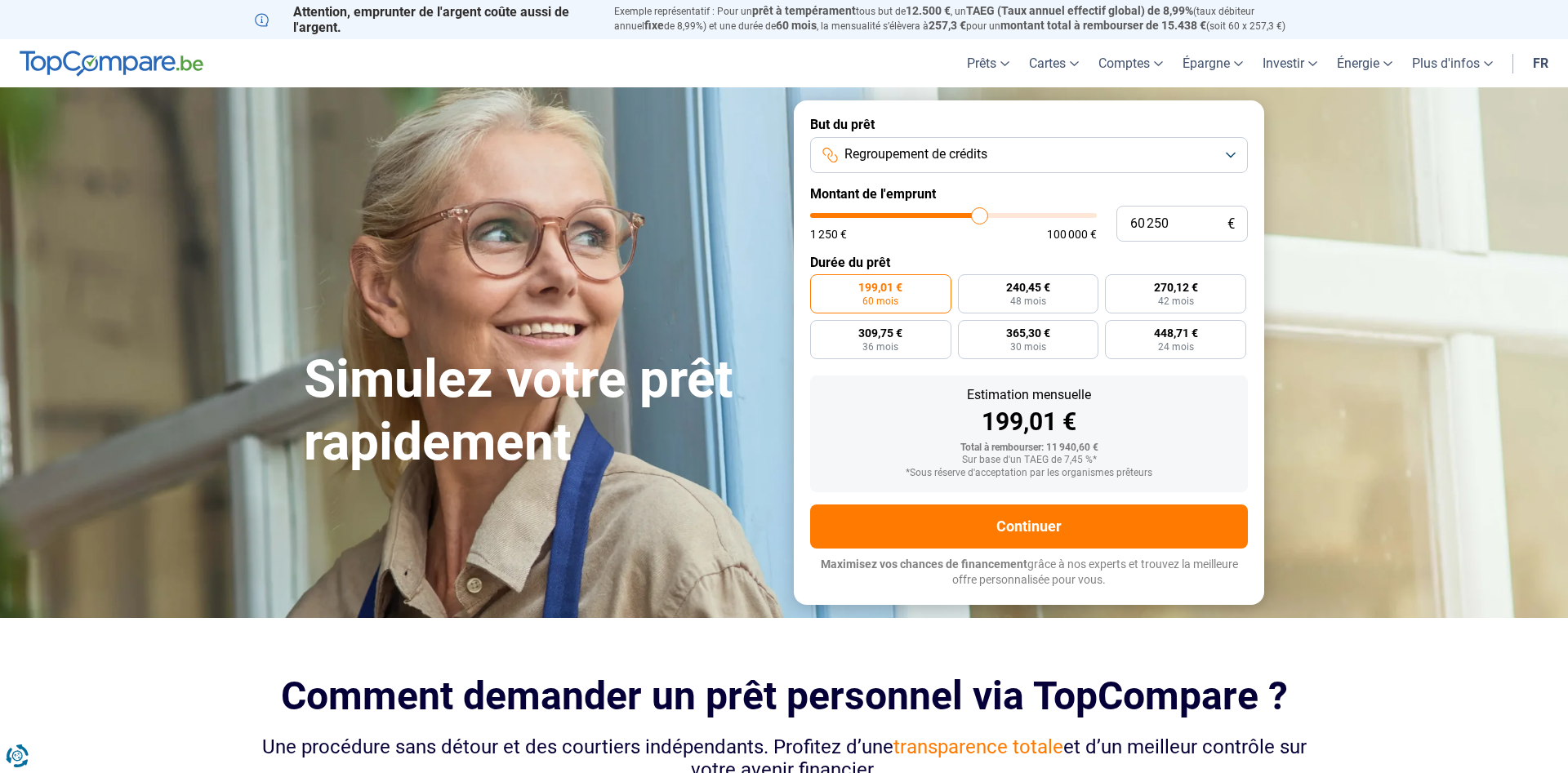
type input "60500"
type input "61 000"
type input "61000"
type input "61 250"
type input "61250"
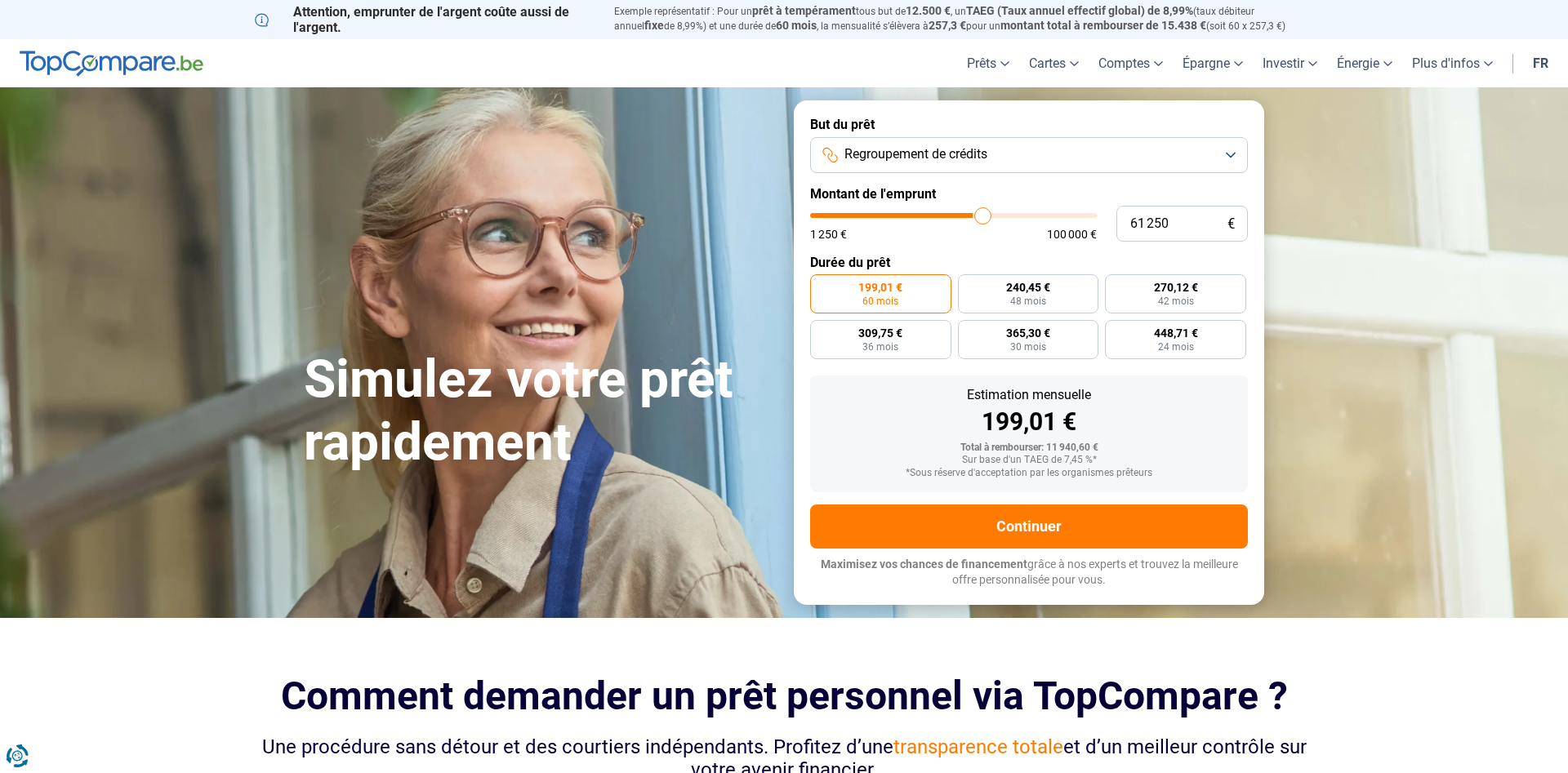
type input "61 500"
type input "61500"
type input "61 750"
type input "61750"
type input "62 000"
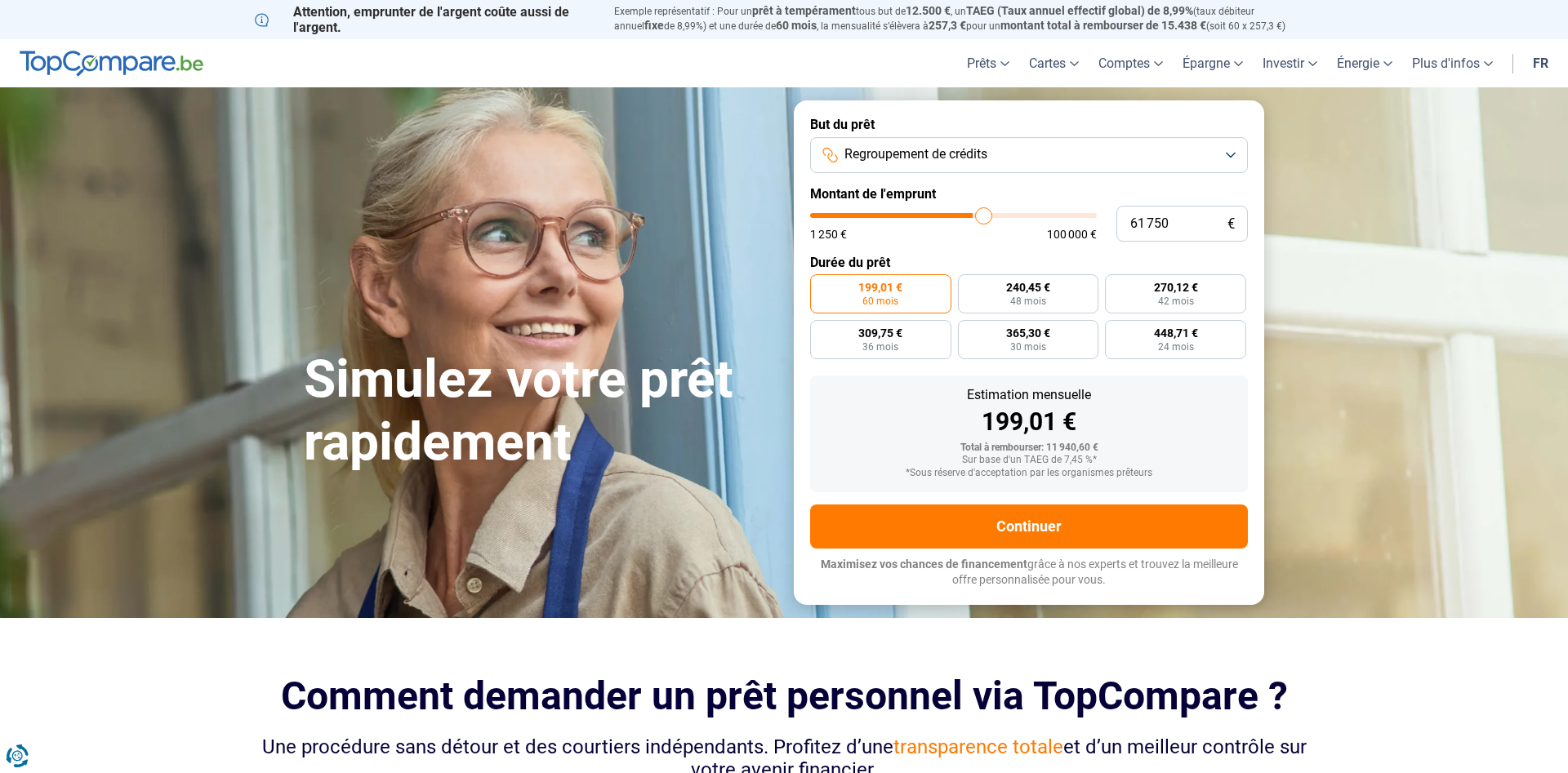
type input "62000"
type input "62 750"
type input "62750"
type input "63 000"
type input "63000"
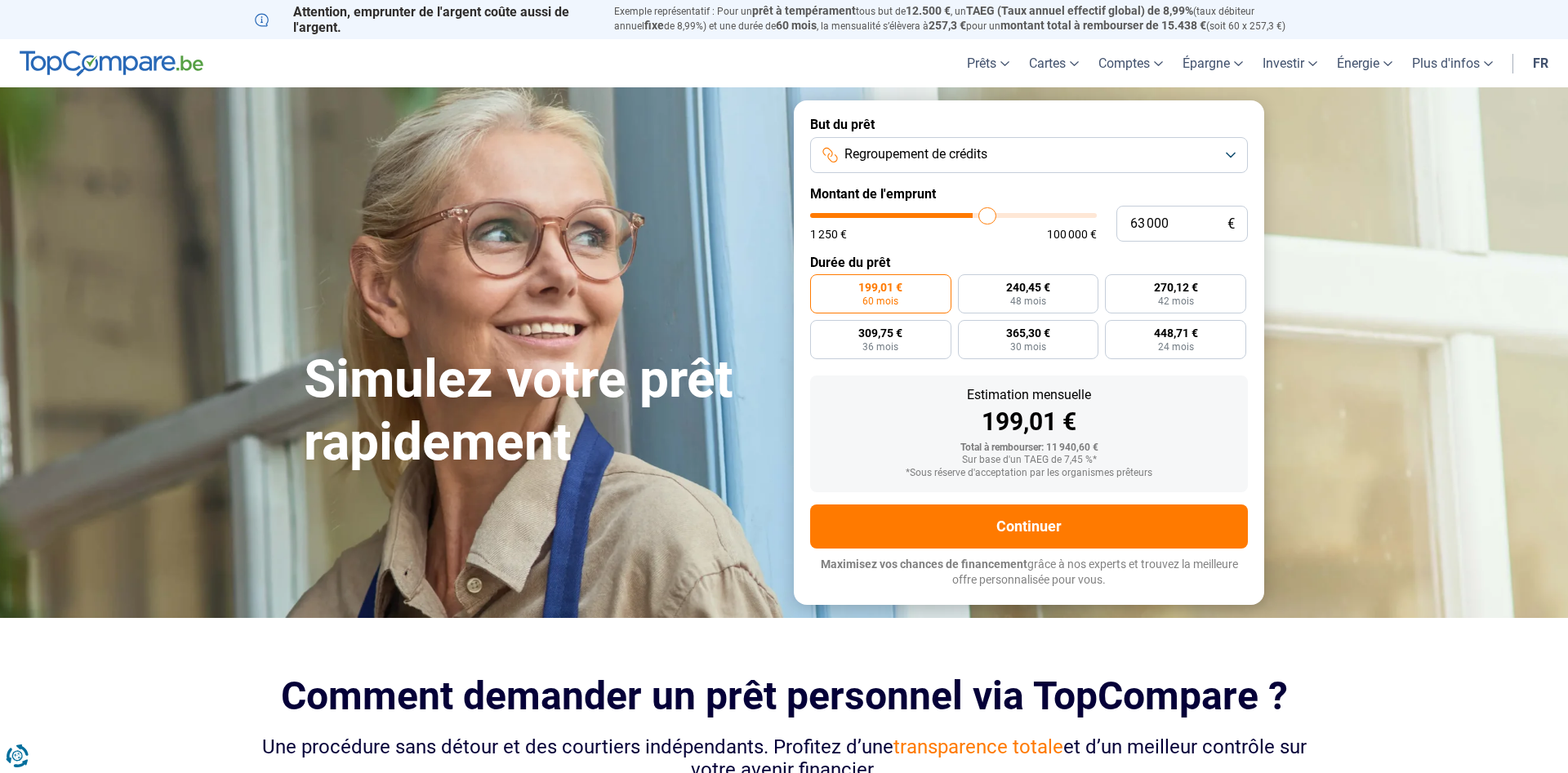
type input "63 250"
type input "63250"
type input "64 000"
type input "64000"
type input "64 500"
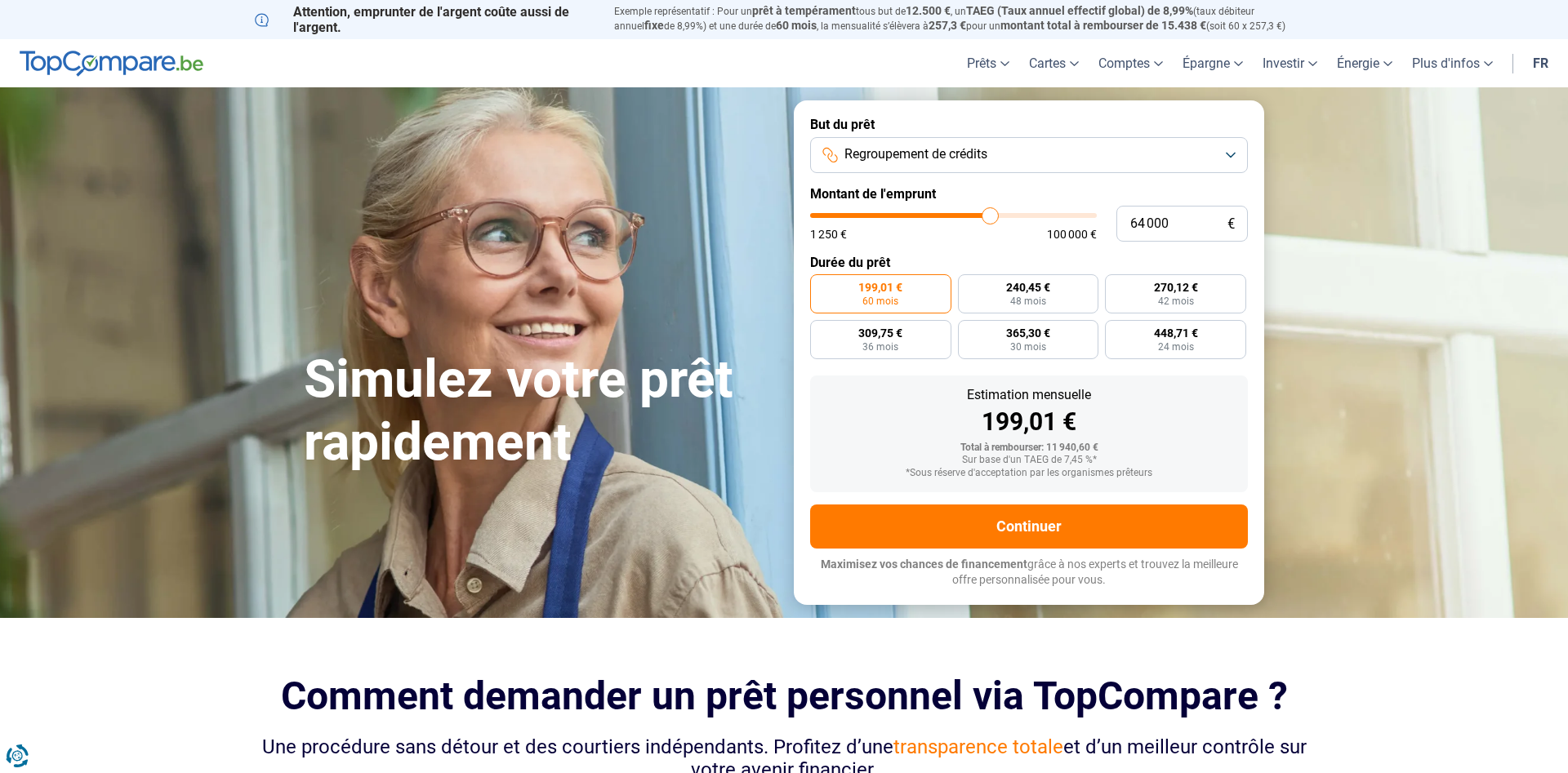
type input "64500"
type input "64 750"
type input "64750"
type input "65 000"
type input "65000"
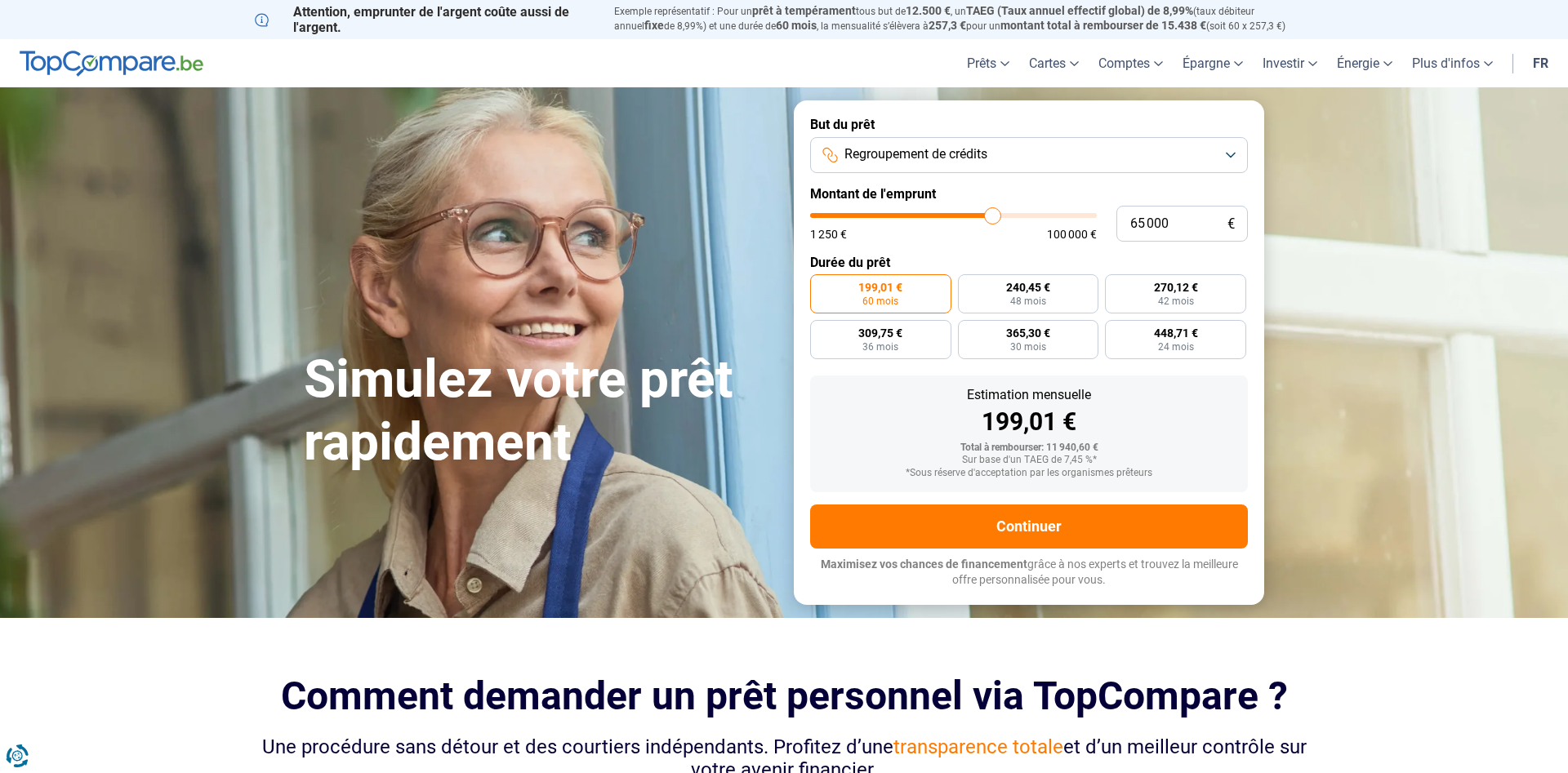
type input "65 500"
type input "65500"
type input "65 750"
type input "65750"
type input "66 250"
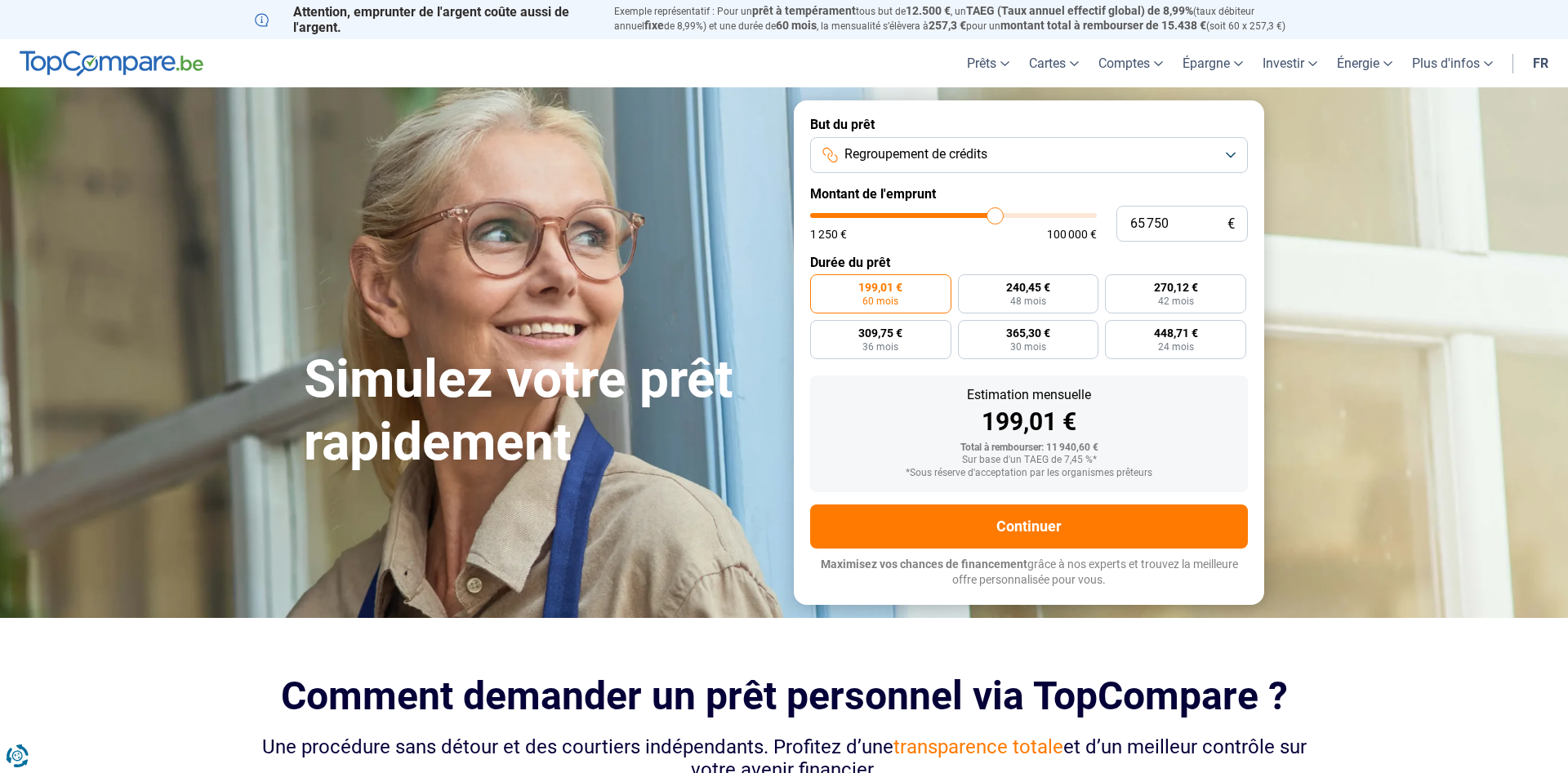
type input "66250"
type input "66 500"
type input "66500"
type input "67 000"
type input "67000"
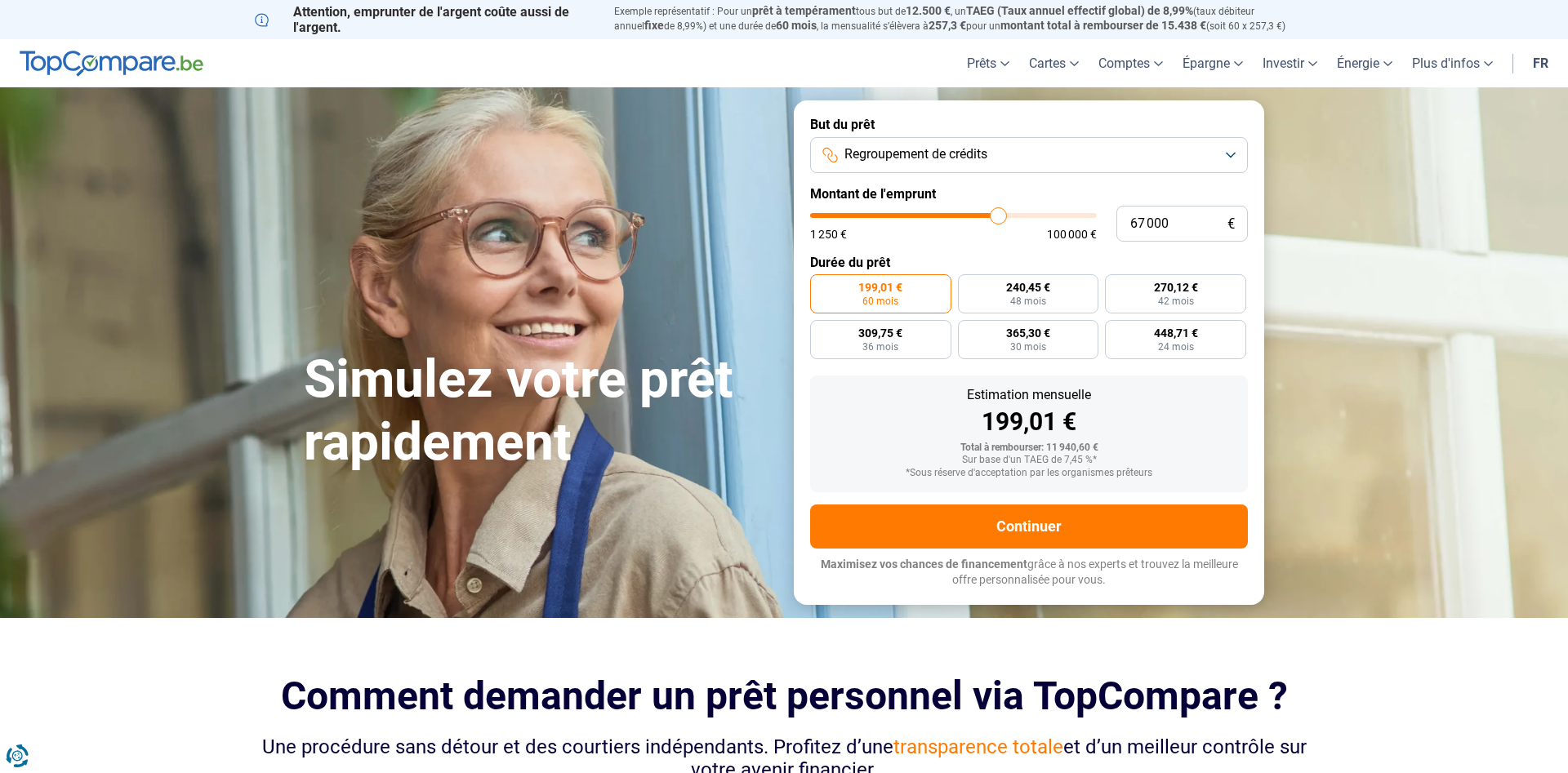
type input "67 250"
type input "67250"
type input "67 500"
type input "67500"
type input "67 750"
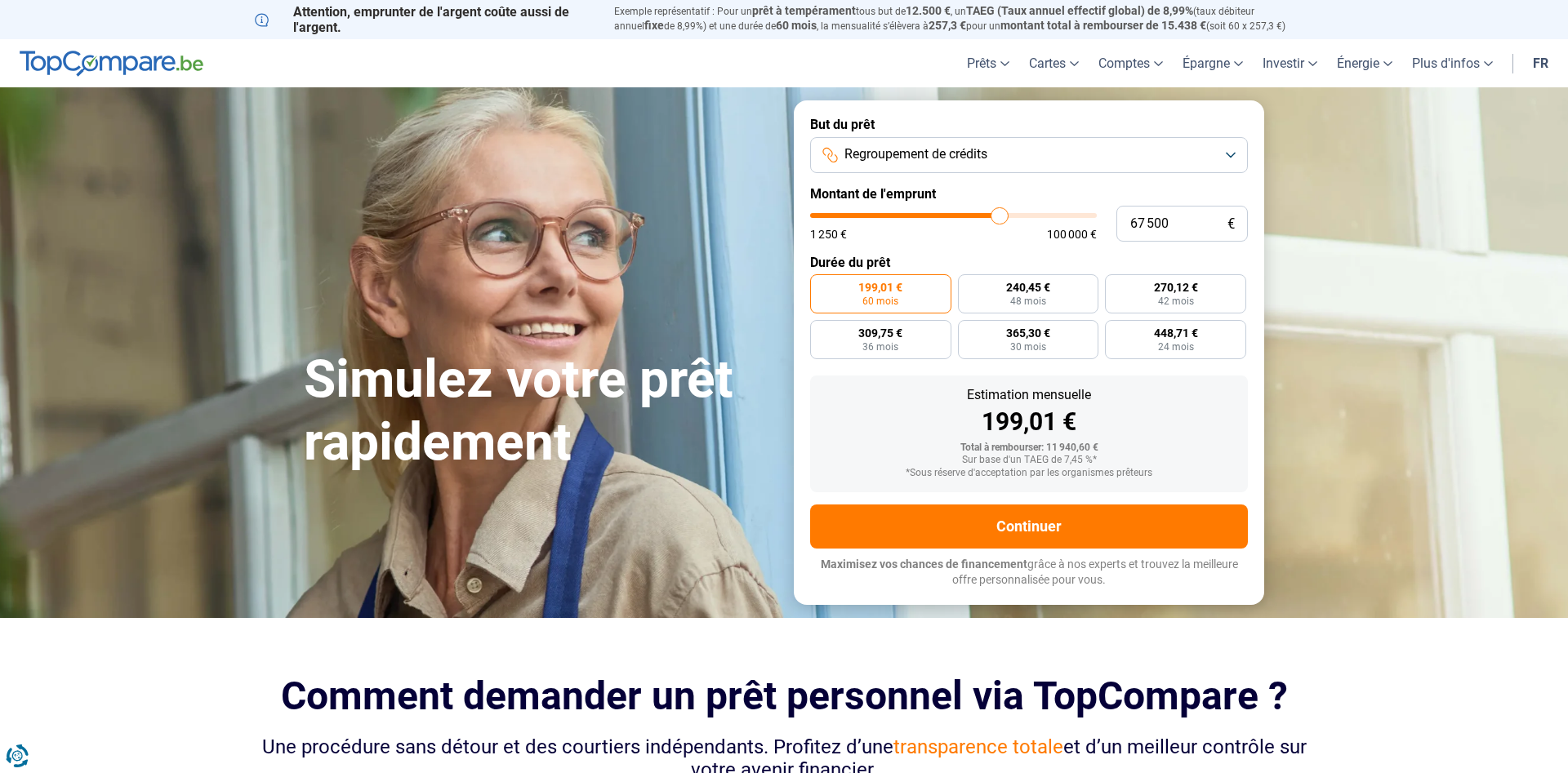
type input "67750"
type input "68 000"
type input "68000"
type input "68 750"
type input "68750"
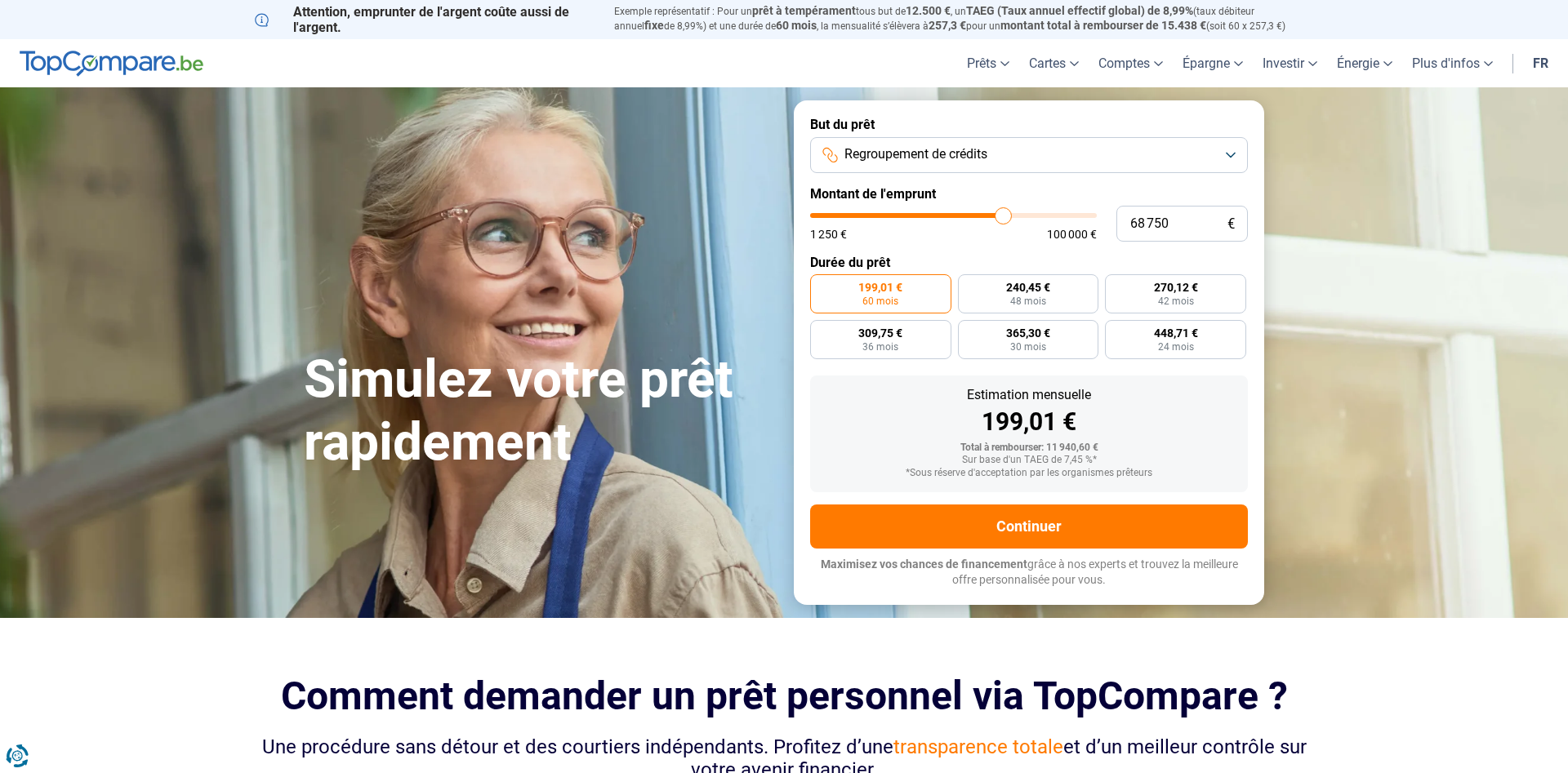
type input "69 250"
type input "69250"
type input "69 500"
type input "69500"
type input "70 000"
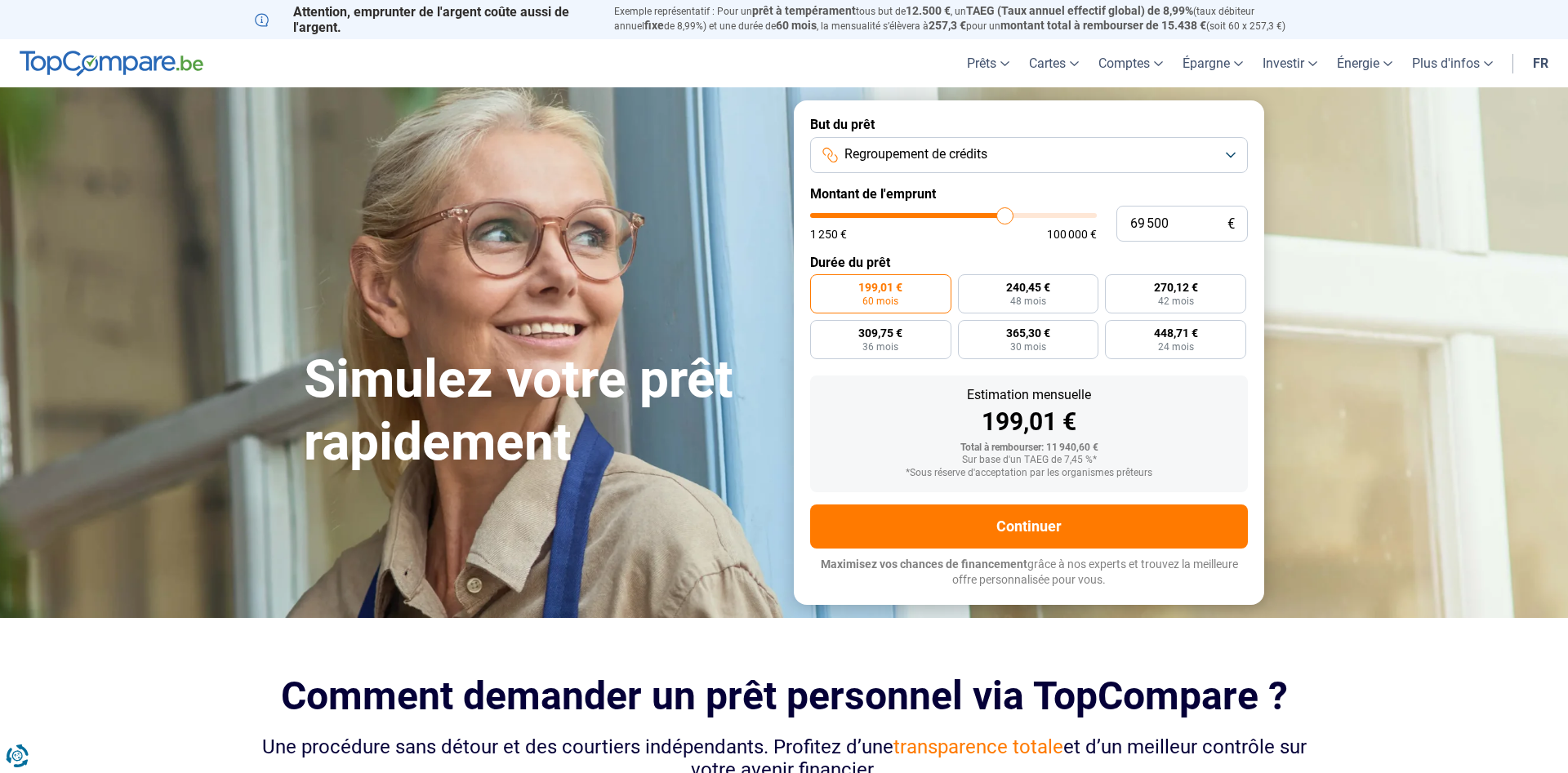
type input "70000"
type input "70 500"
type input "70500"
type input "70 750"
type input "70750"
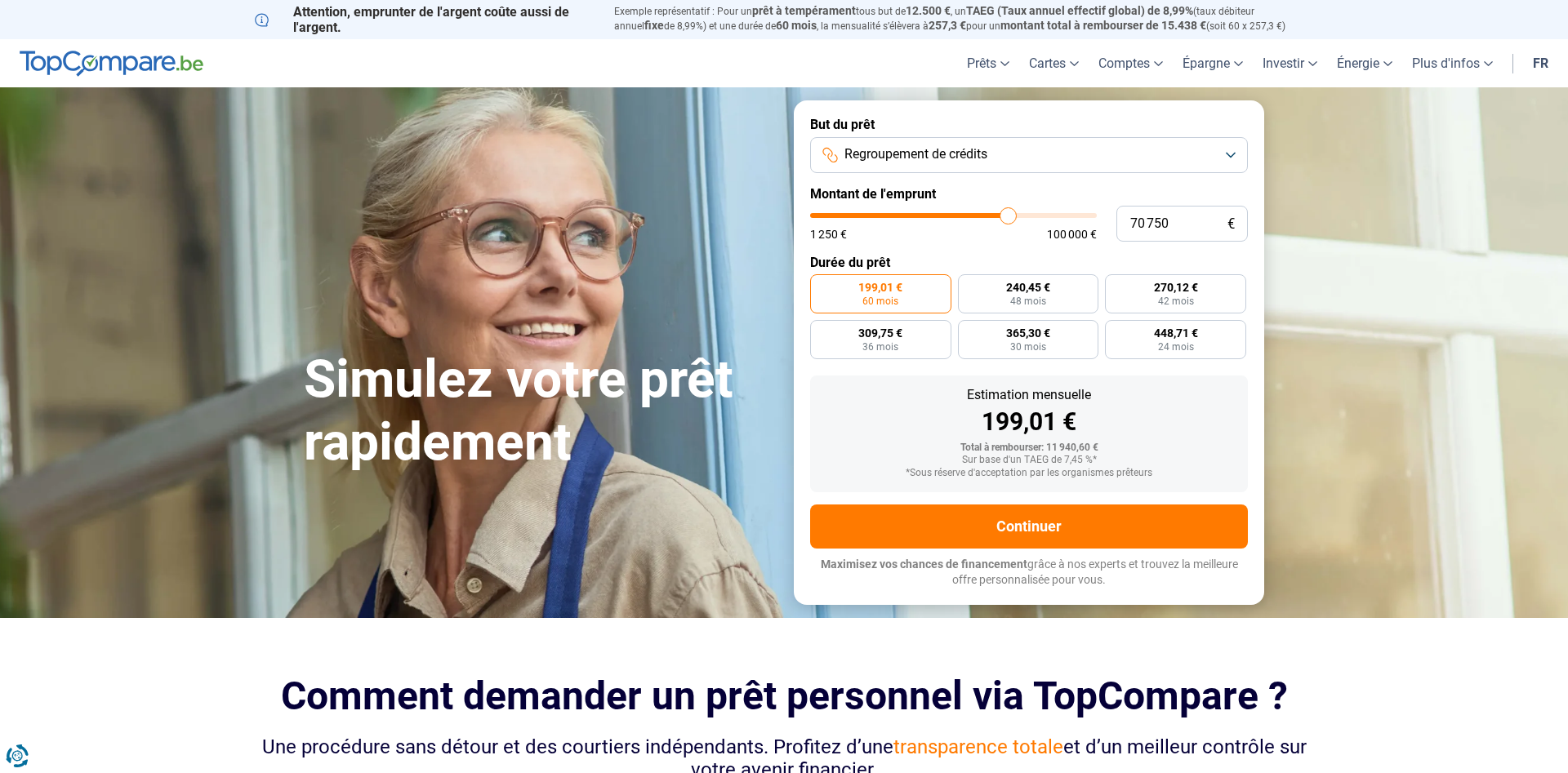
type input "71 000"
type input "71000"
type input "71 750"
type input "71750"
type input "72 000"
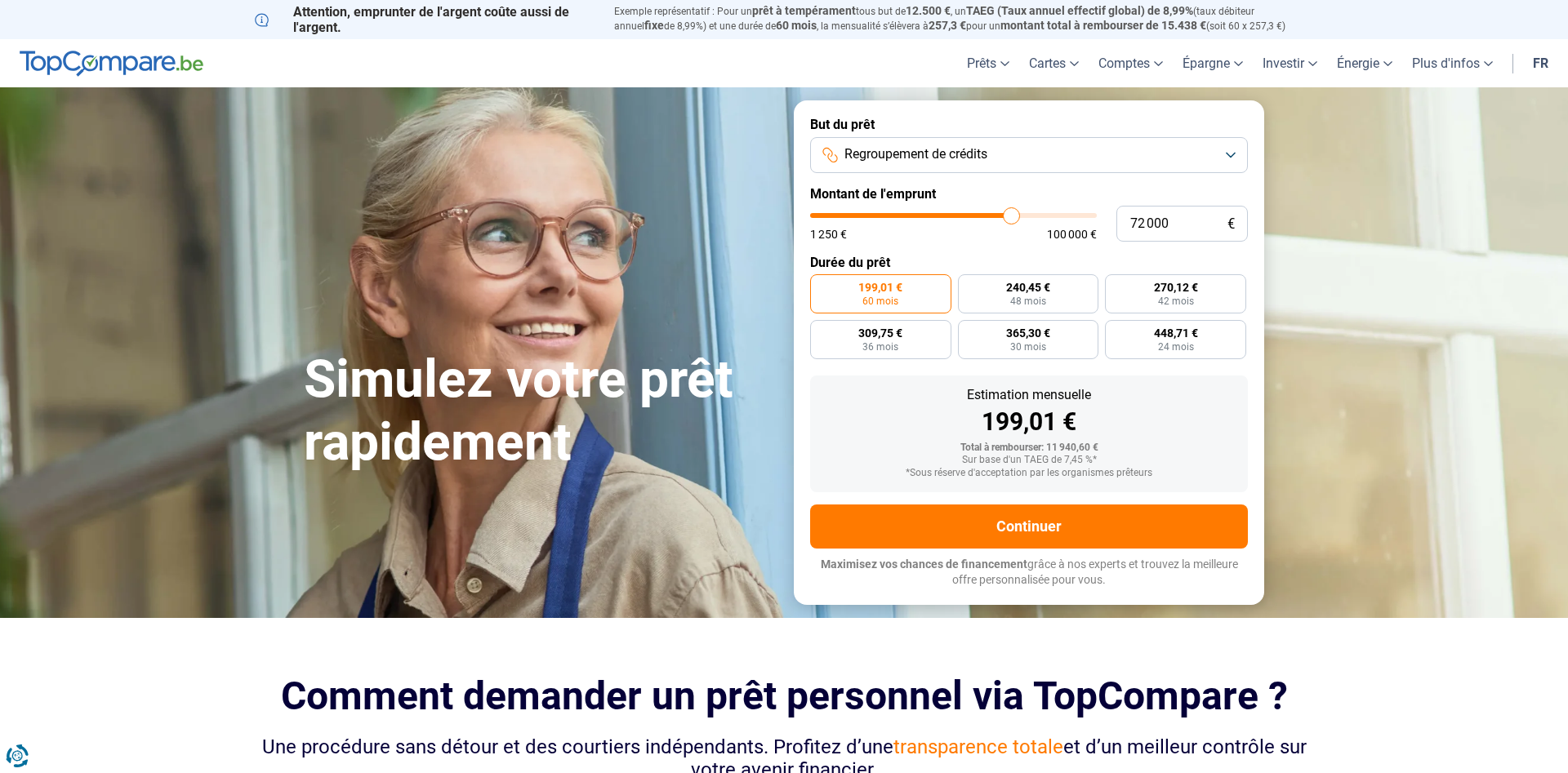
type input "72000"
type input "72 250"
type input "72250"
type input "72 500"
type input "72500"
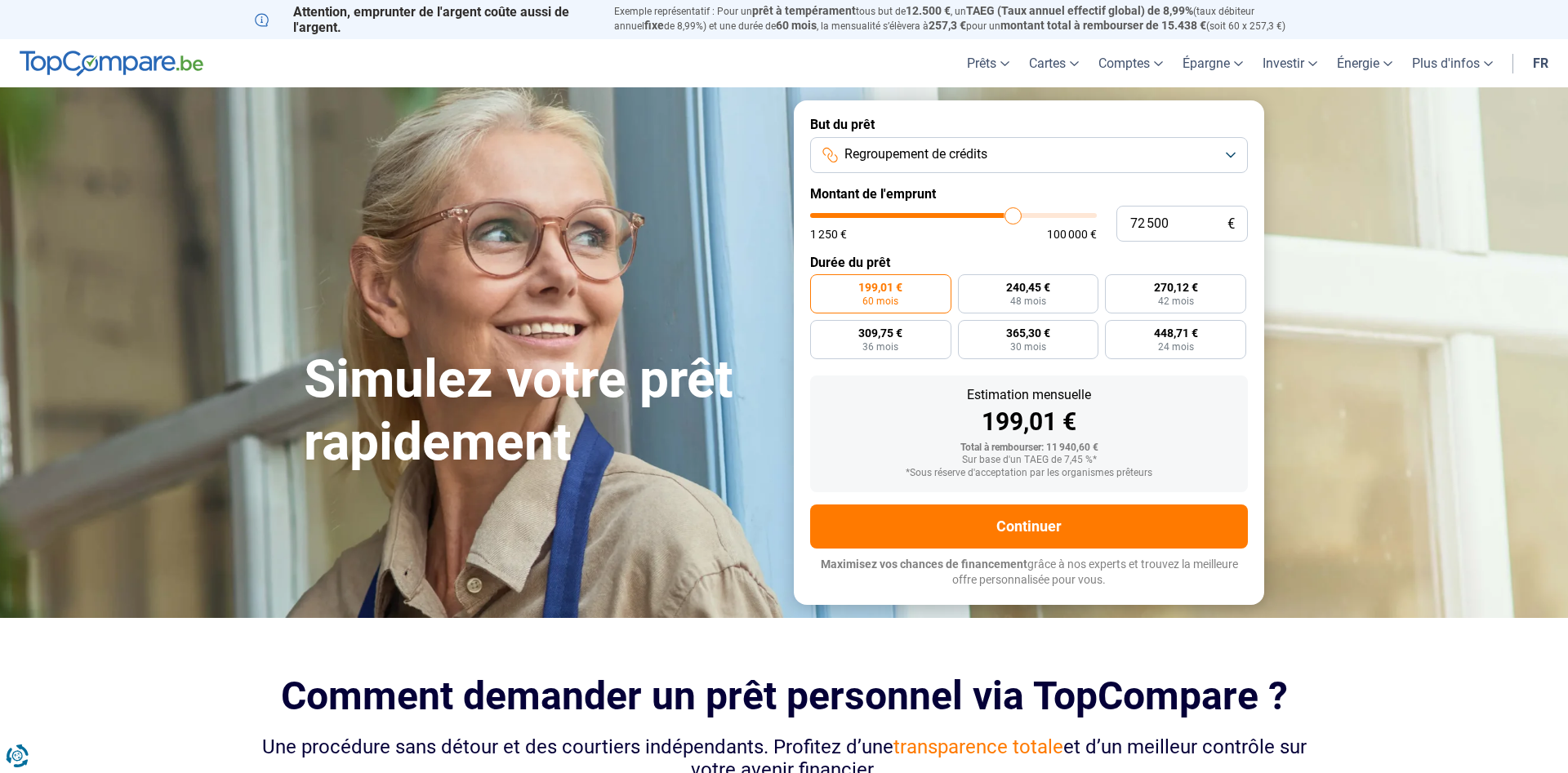
type input "73 000"
type input "73000"
type input "73 500"
type input "73500"
type input "74 000"
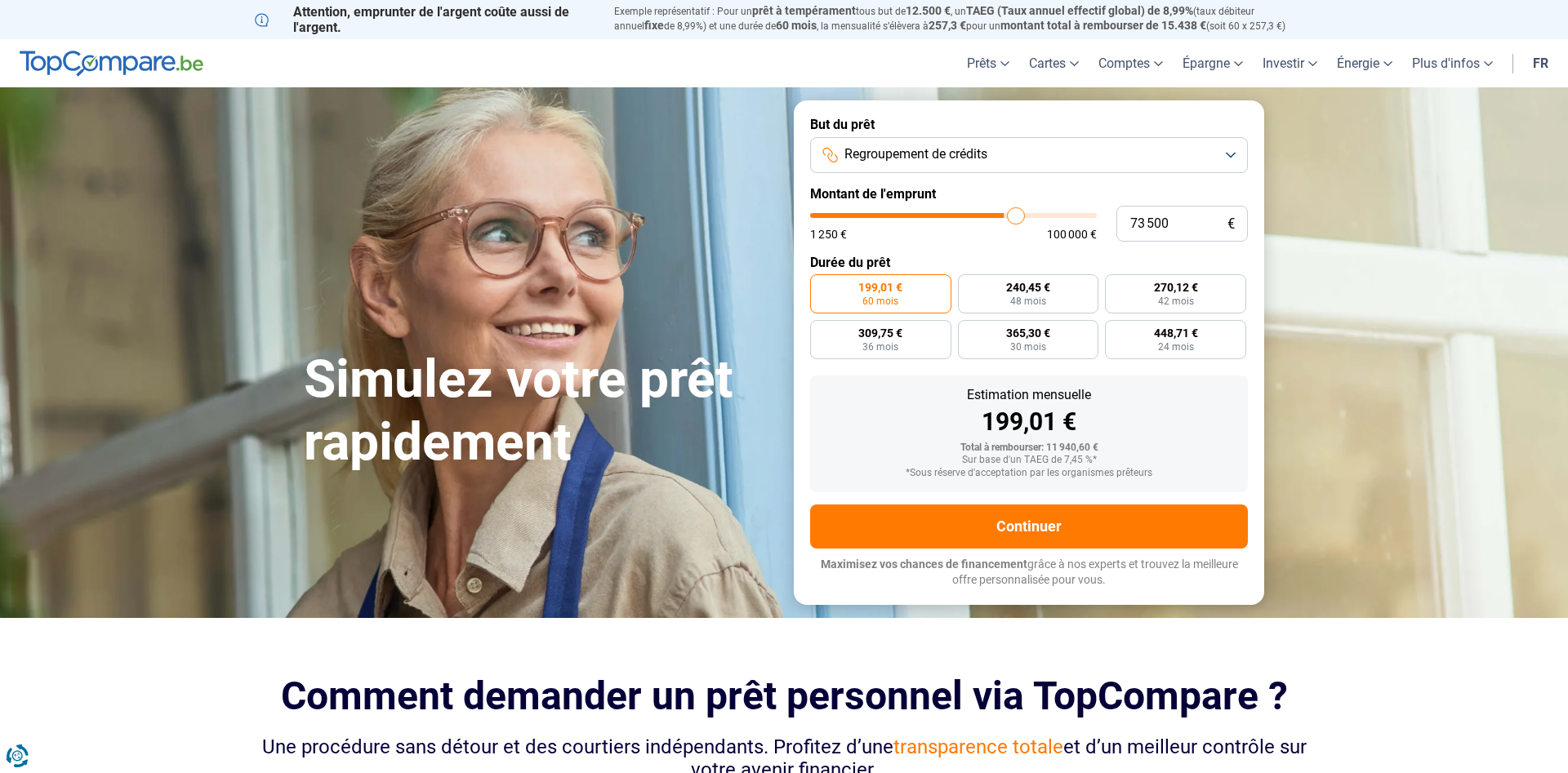
type input "74000"
type input "74 500"
type input "74500"
type input "75 000"
type input "75000"
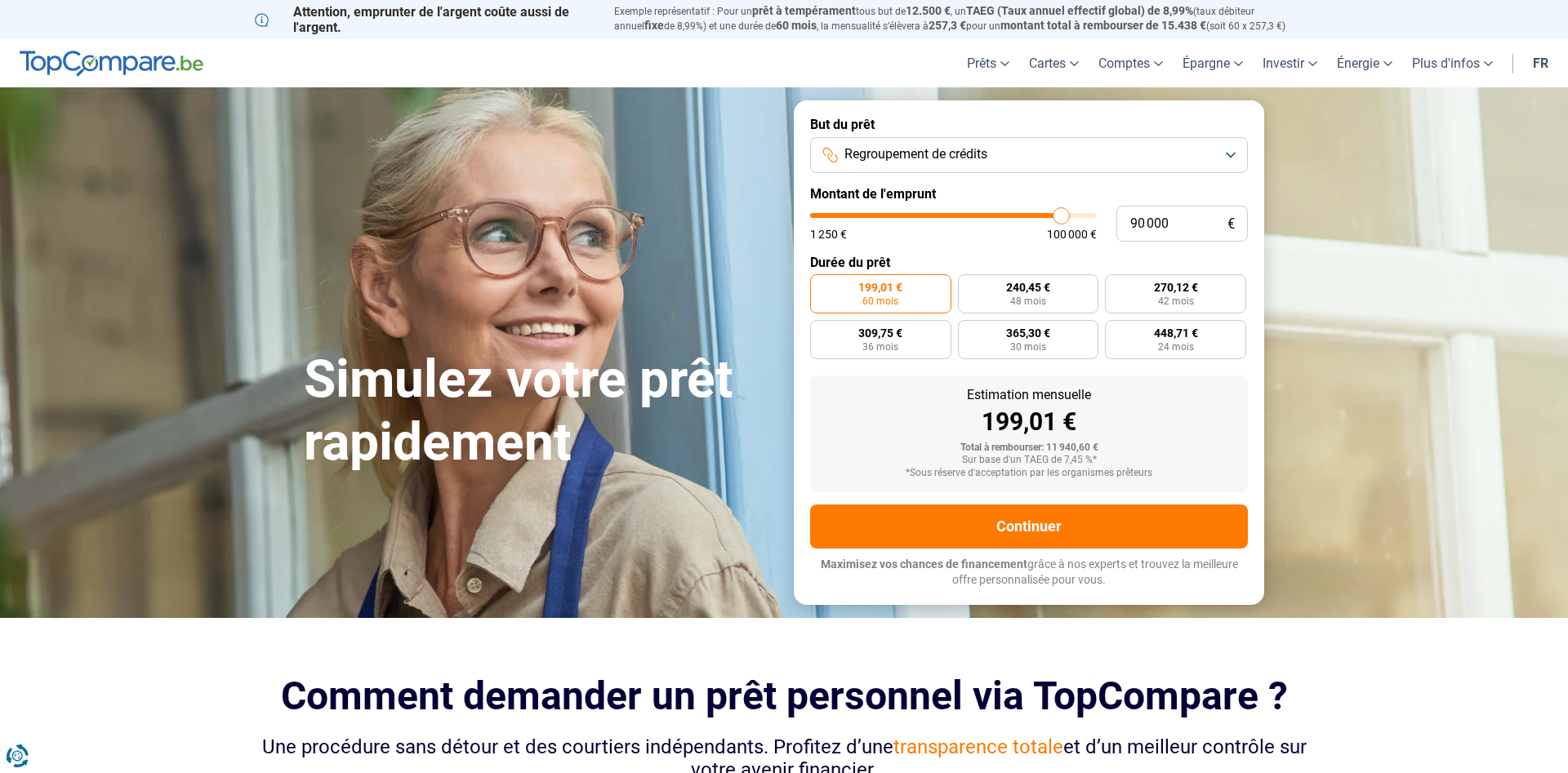
drag, startPoint x: 843, startPoint y: 211, endPoint x: 1061, endPoint y: 222, distance: 218.3
click at [1061, 218] on input "range" at bounding box center [954, 216] width 287 height 5
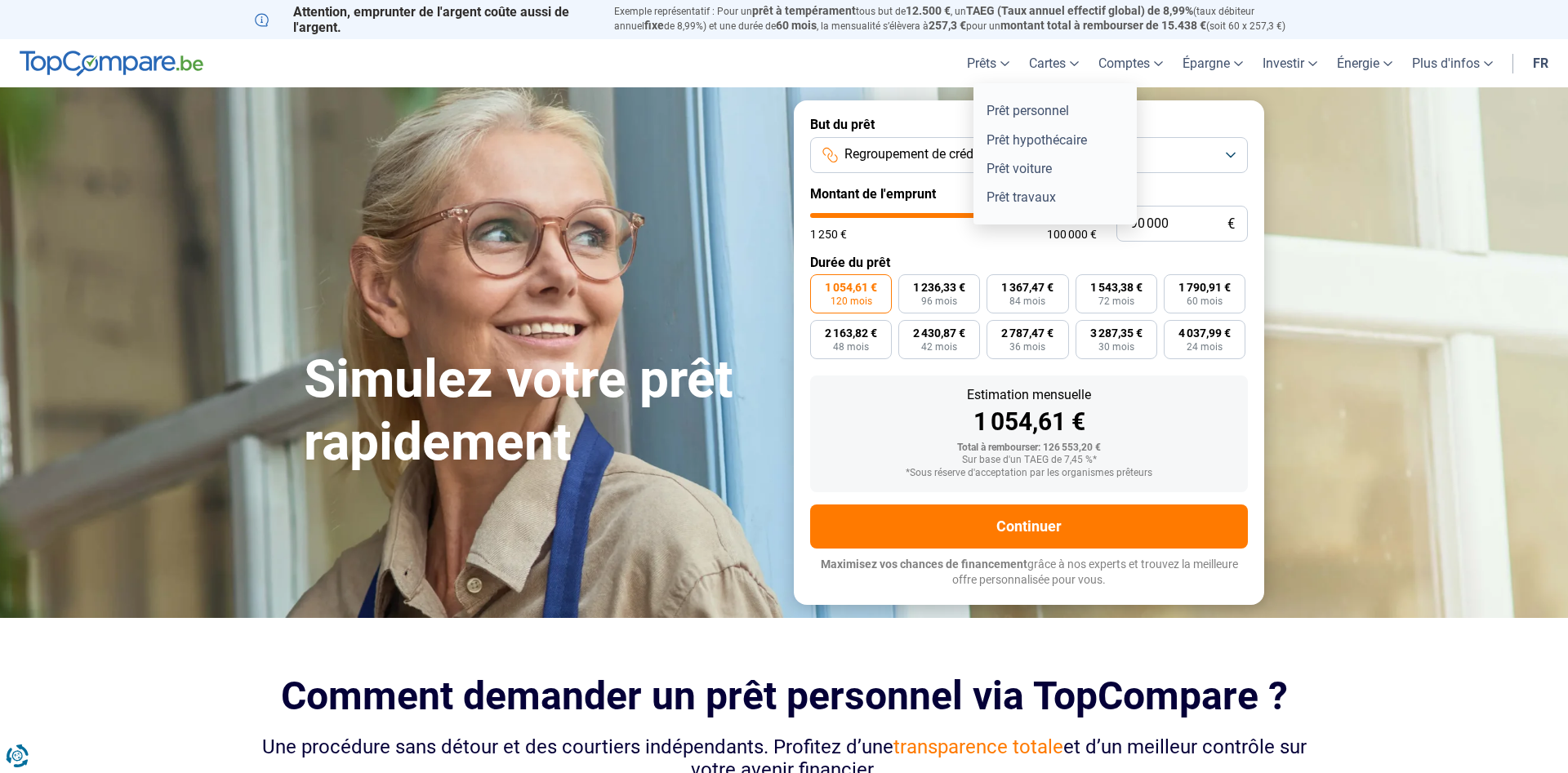
click at [992, 55] on link "Prêts" at bounding box center [988, 63] width 62 height 48
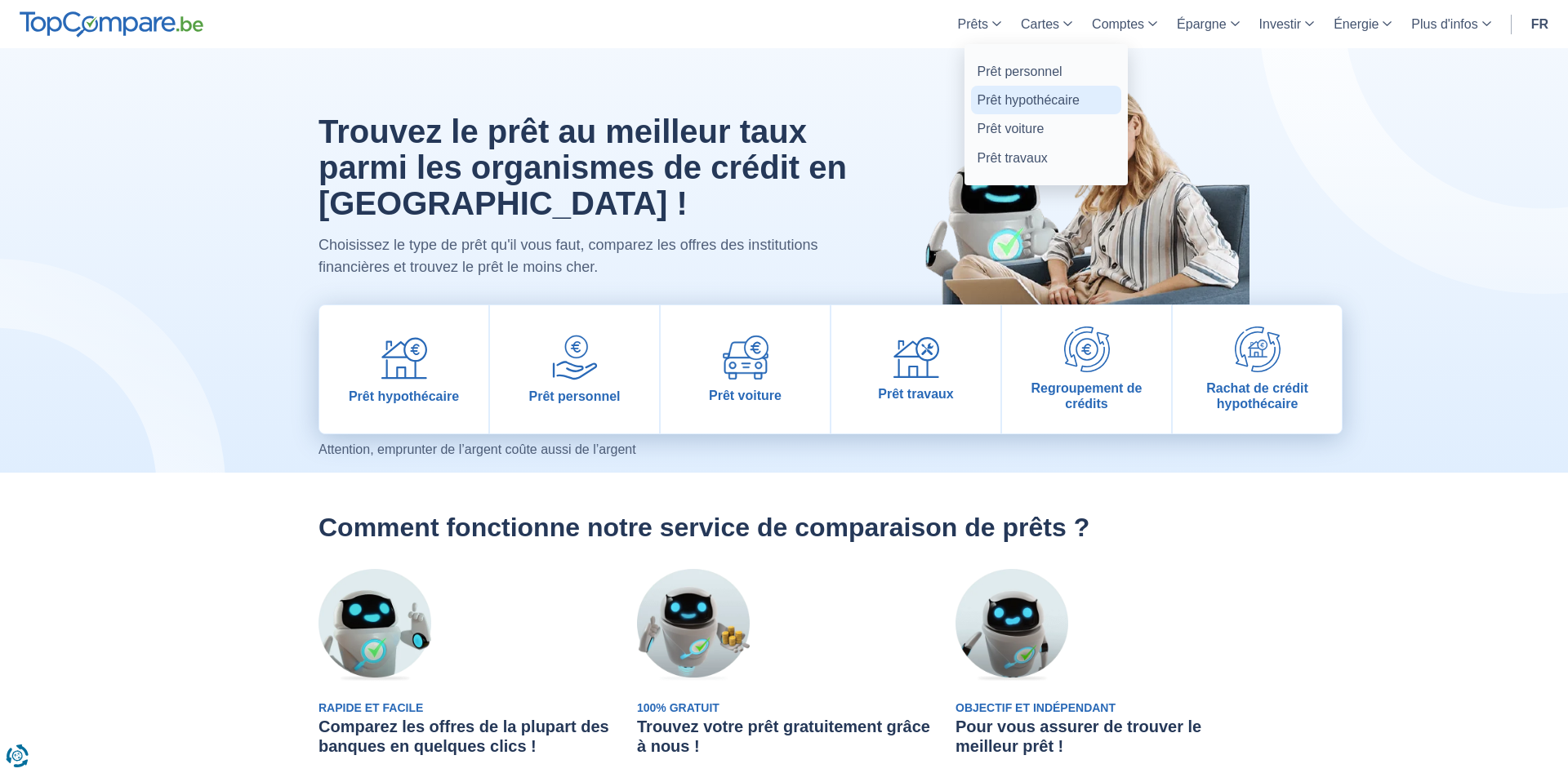
click at [1002, 96] on link "Prêt hypothécaire" at bounding box center [1047, 100] width 150 height 28
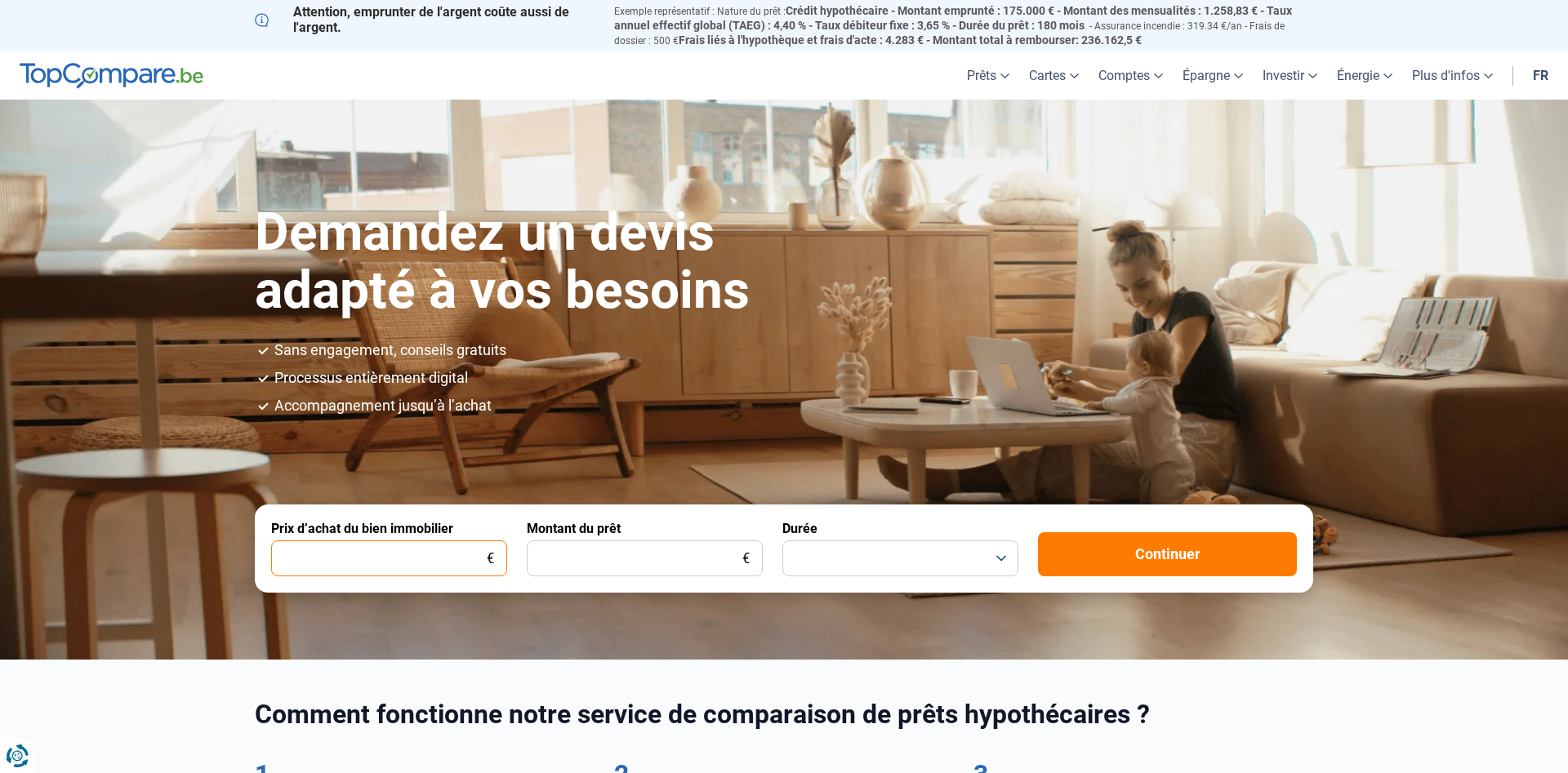
click at [423, 561] on input "Prix d’achat du bien immobilier" at bounding box center [388, 558] width 236 height 36
type input "90.000"
click at [621, 558] on input "Montant du prêt" at bounding box center [644, 558] width 236 height 36
type input "90.000"
click at [988, 552] on button "button" at bounding box center [900, 558] width 236 height 36
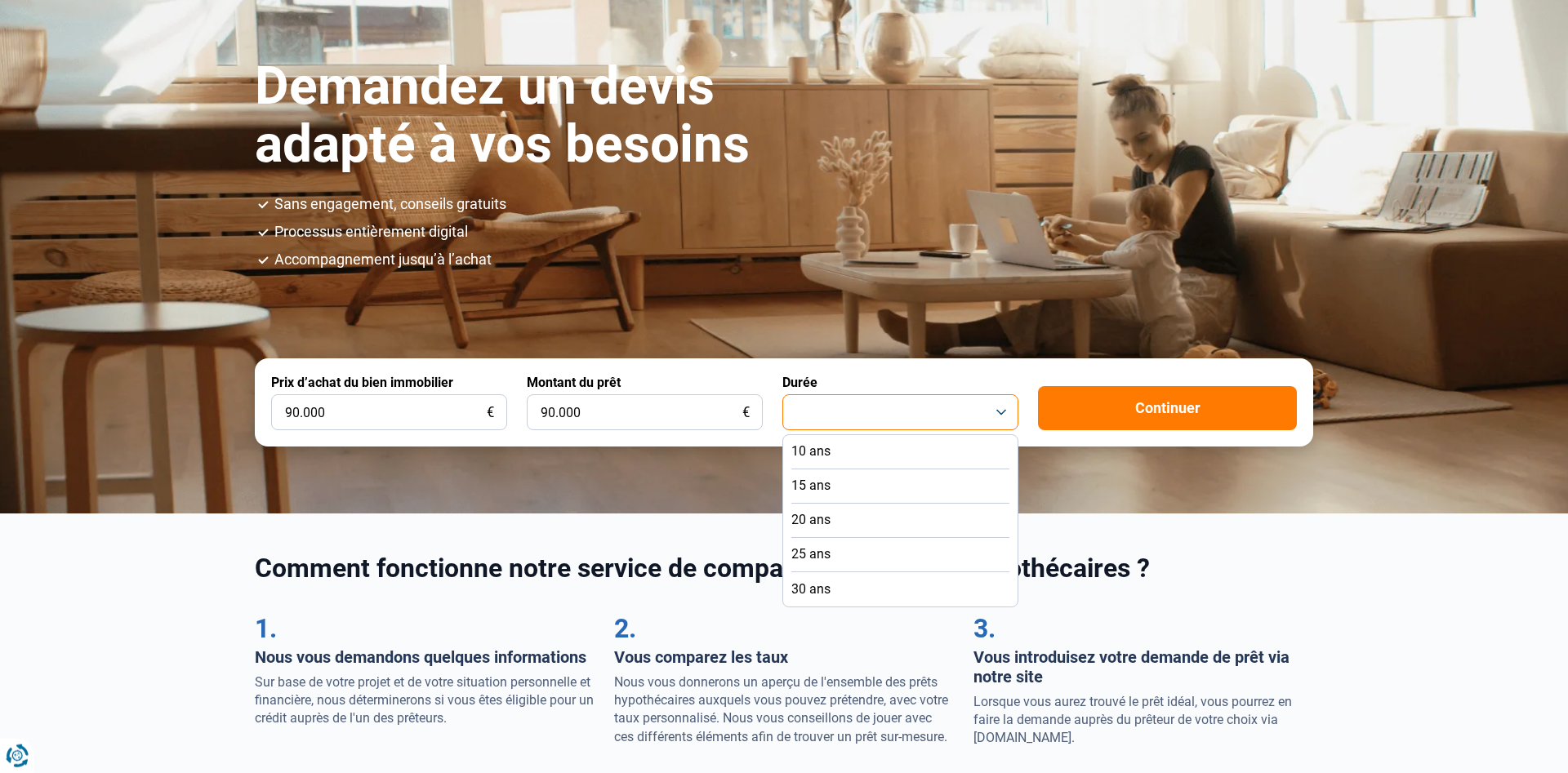
scroll to position [166, 0]
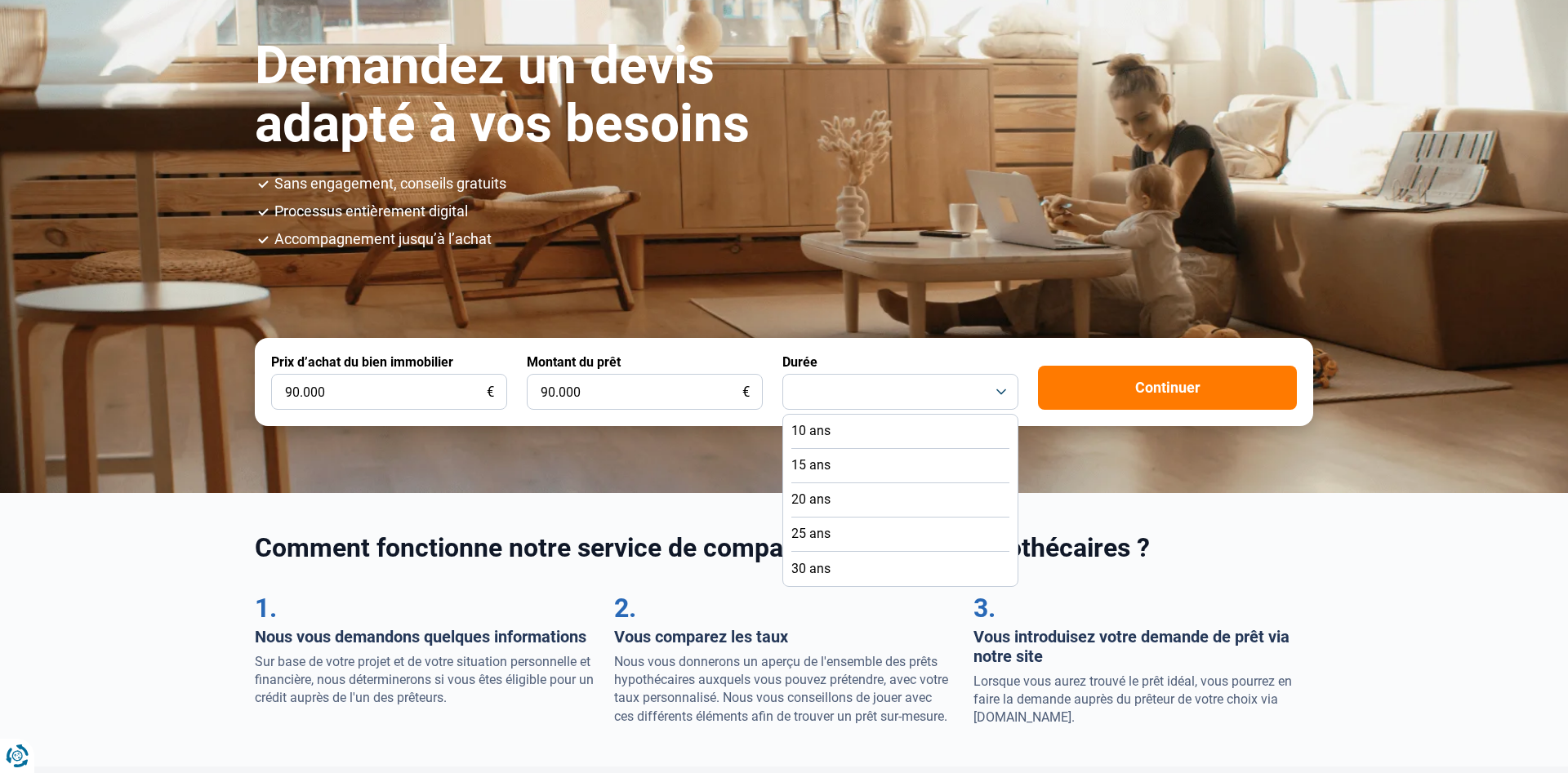
click at [842, 570] on li "30 ans" at bounding box center [900, 569] width 218 height 34
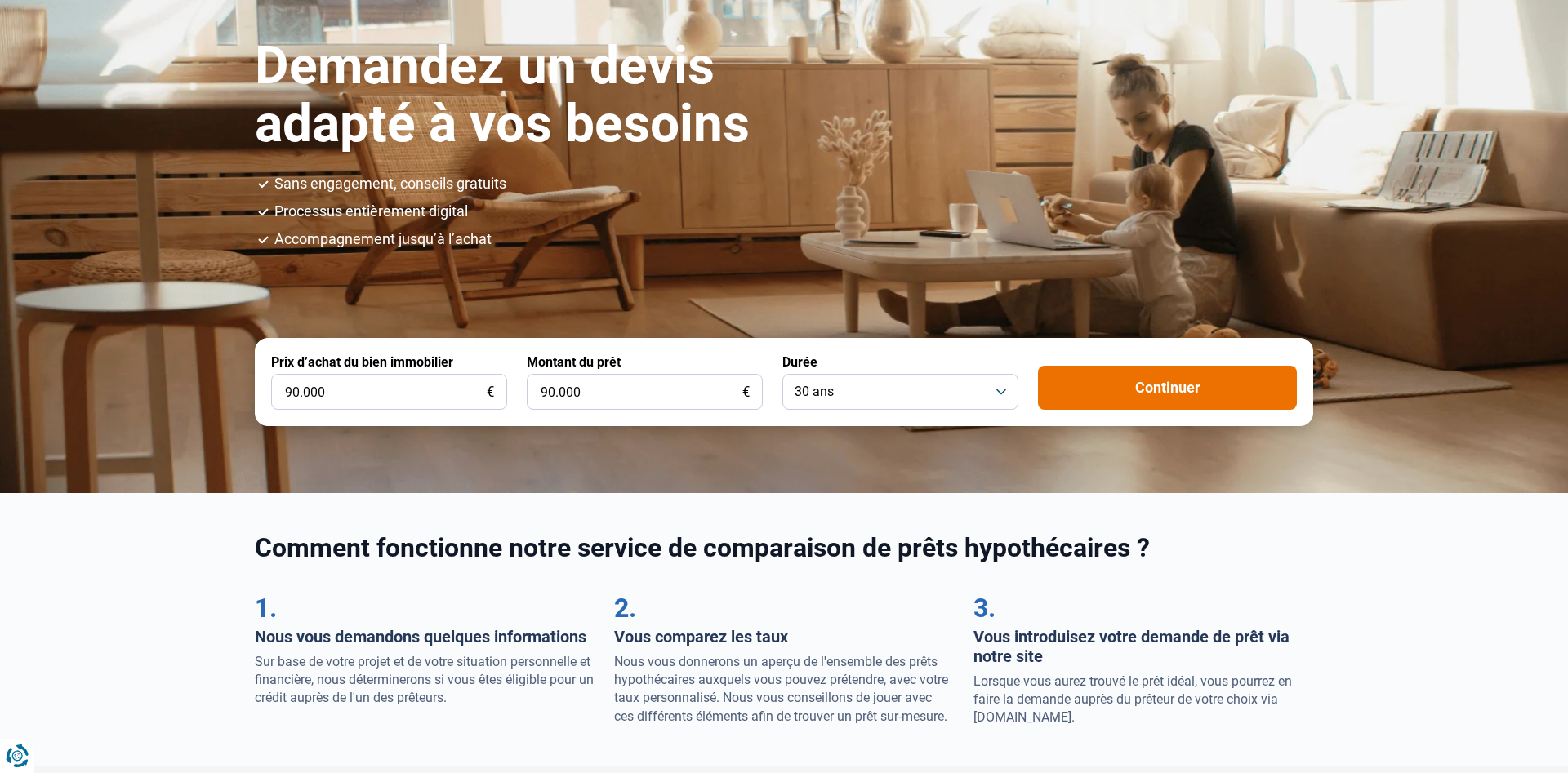
click at [1088, 389] on button "Continuer" at bounding box center [1167, 388] width 259 height 44
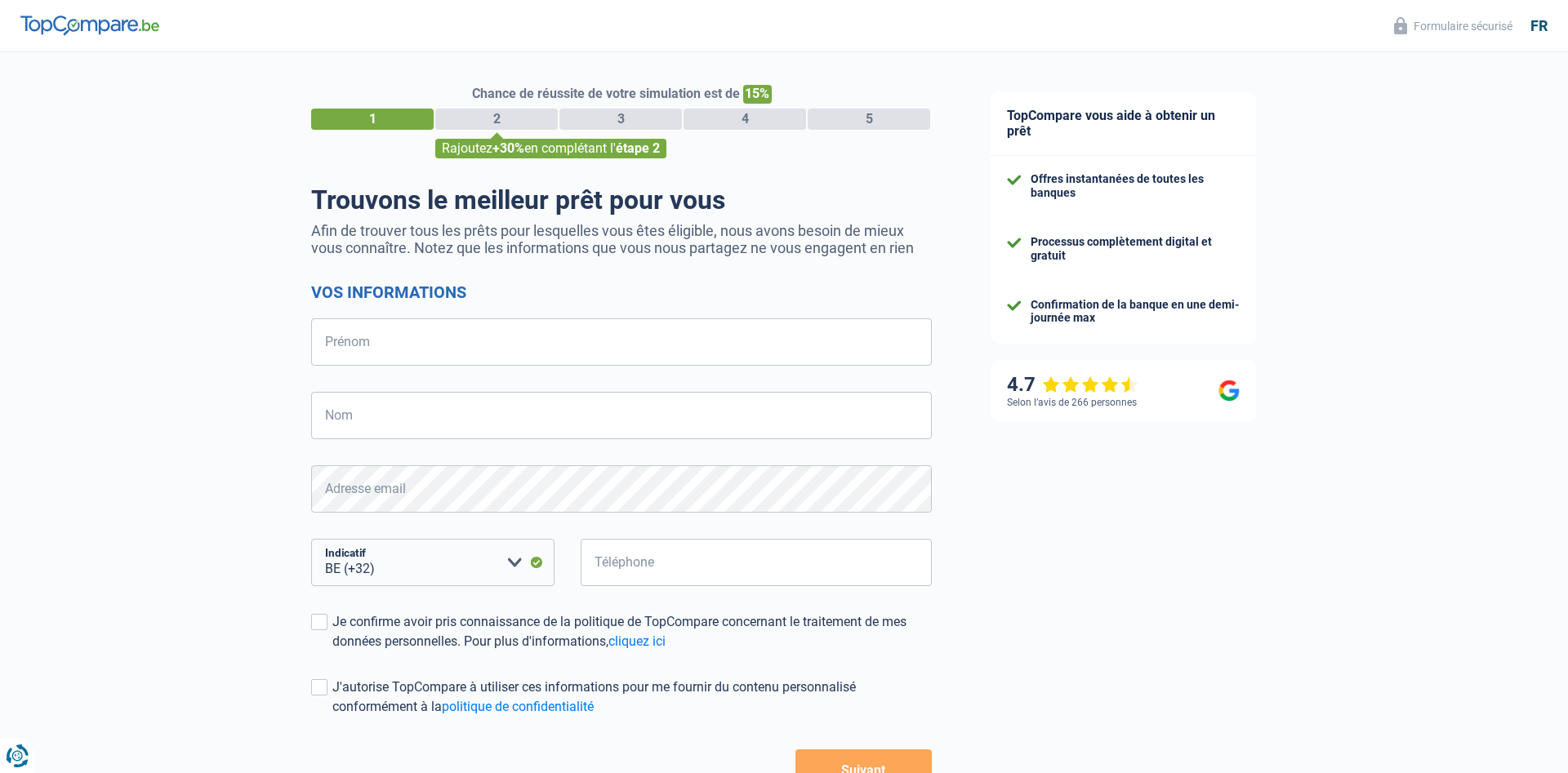
select select "32"
